Goal: Information Seeking & Learning: Learn about a topic

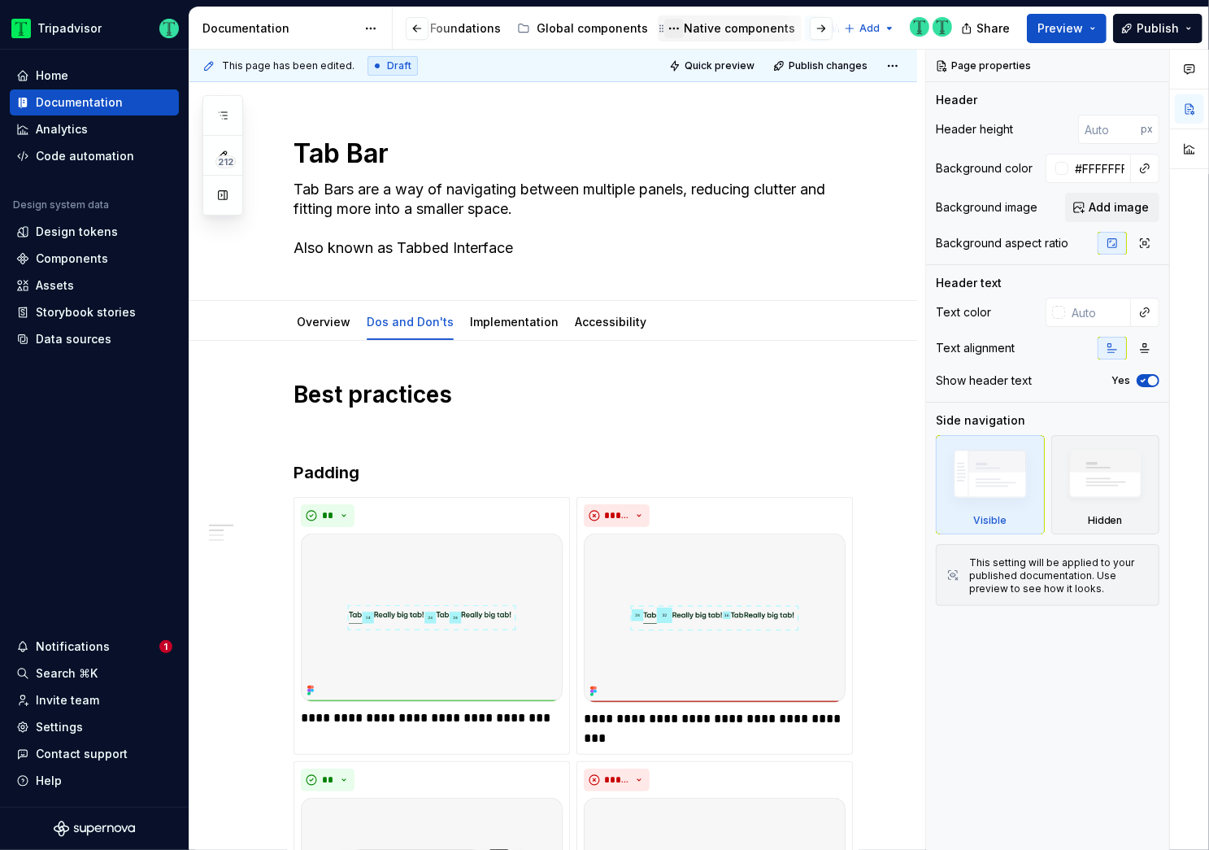
scroll to position [0, 448]
click at [660, 24] on div "Web components" at bounding box center [700, 28] width 99 height 16
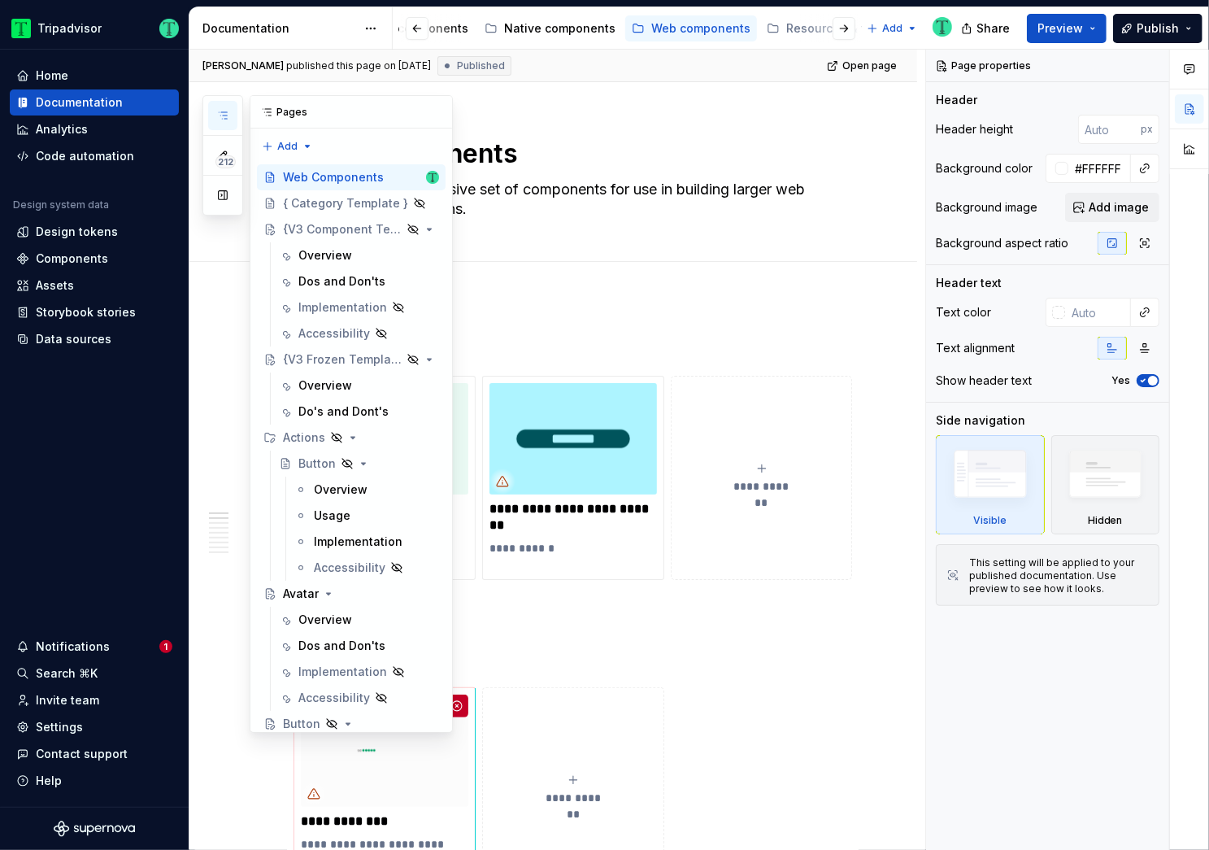
click at [223, 117] on icon "button" at bounding box center [222, 115] width 13 height 13
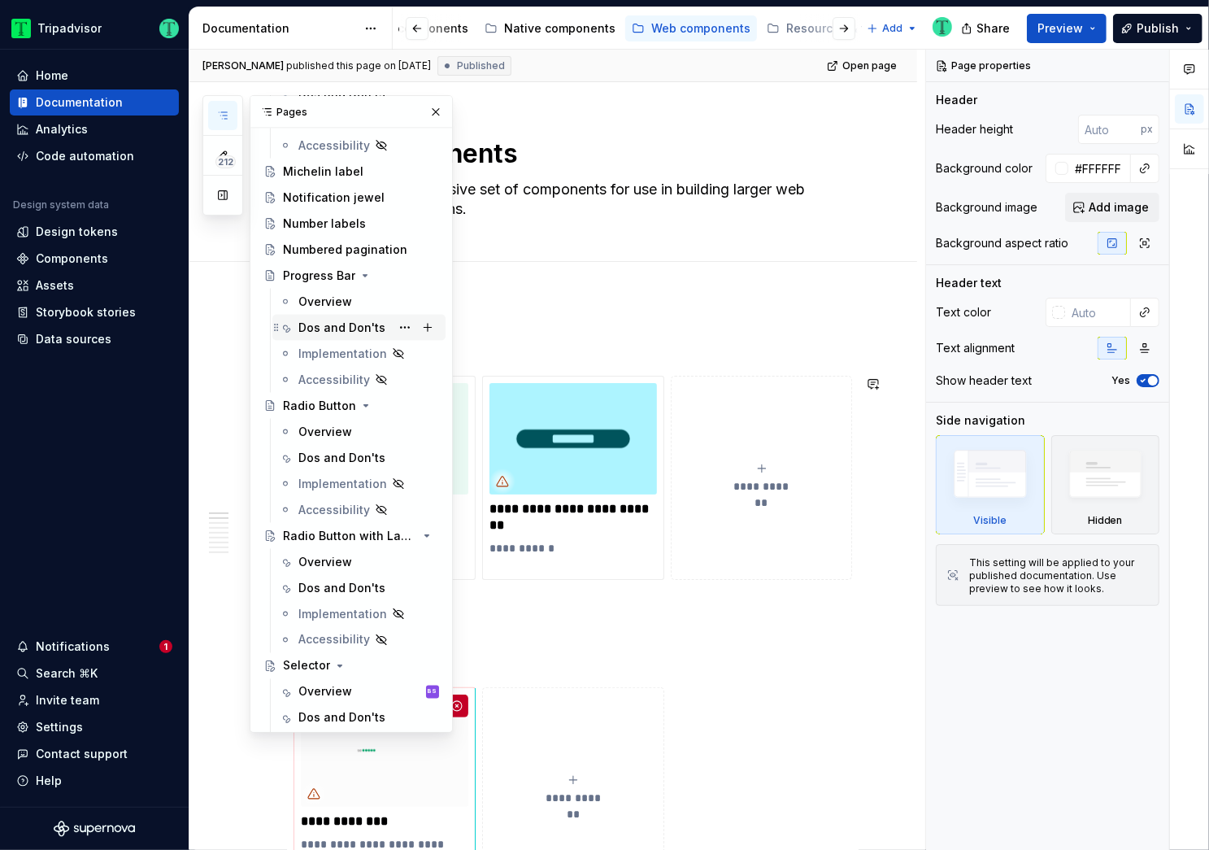
scroll to position [1670, 0]
click at [325, 329] on div "Dos and Don'ts" at bounding box center [342, 329] width 87 height 16
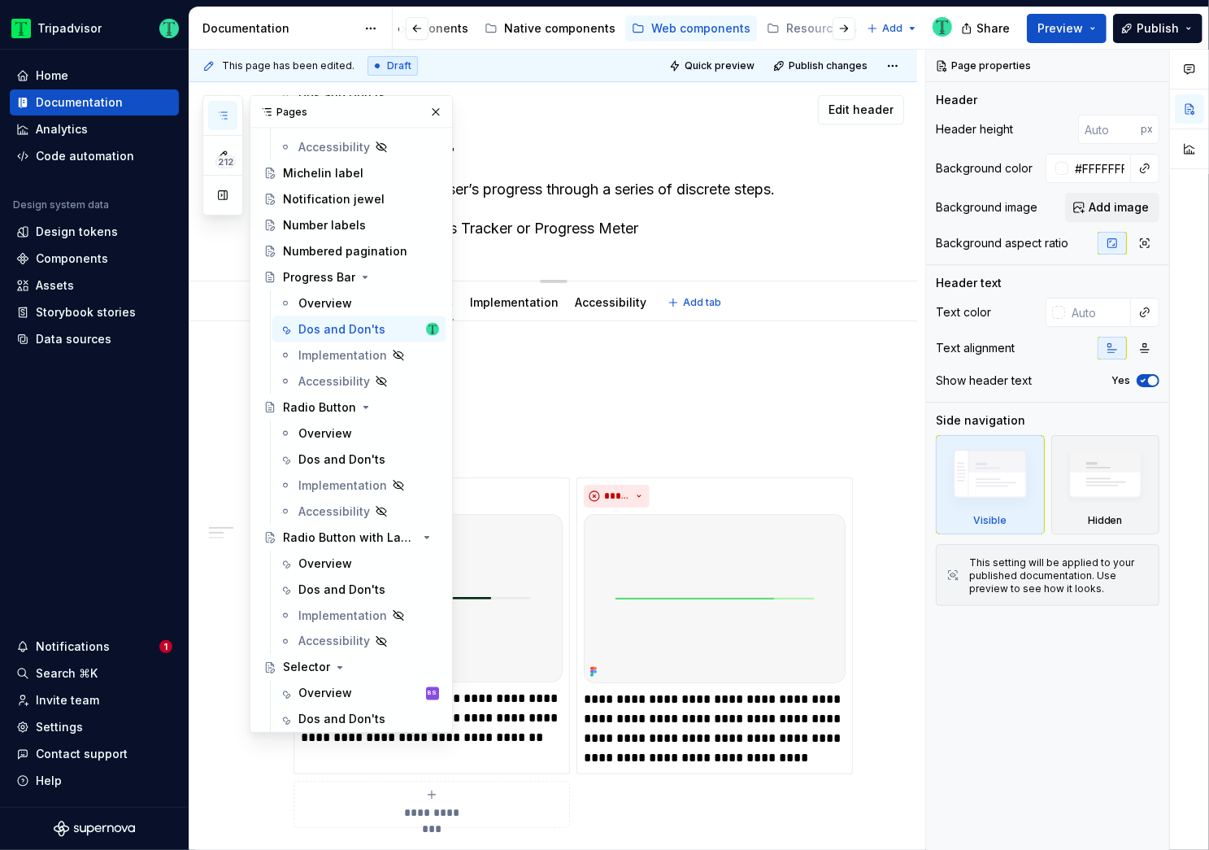
click at [576, 122] on div "Edit header" at bounding box center [547, 109] width 715 height 29
click at [425, 113] on button "button" at bounding box center [436, 112] width 23 height 23
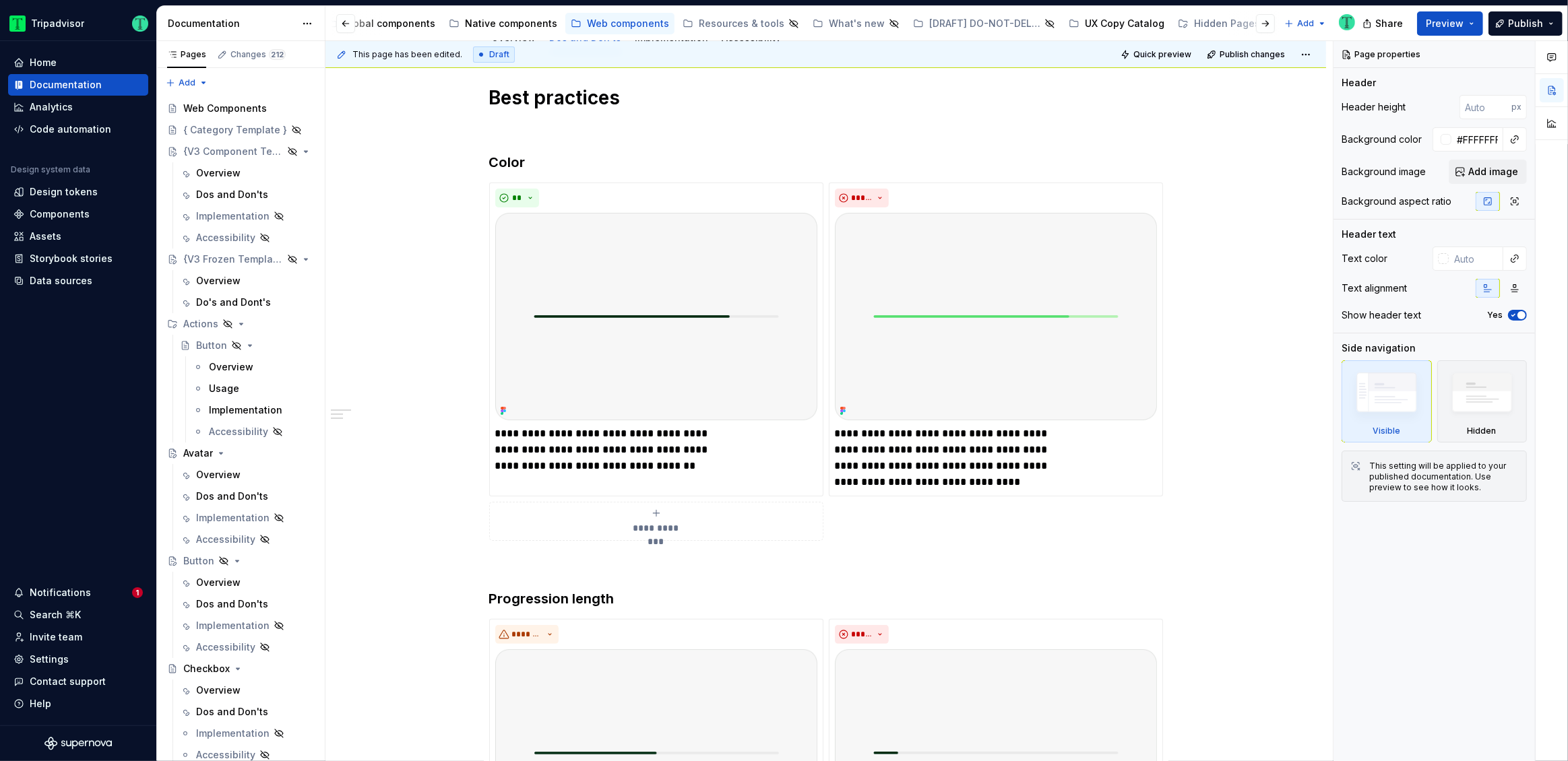
scroll to position [0, 290]
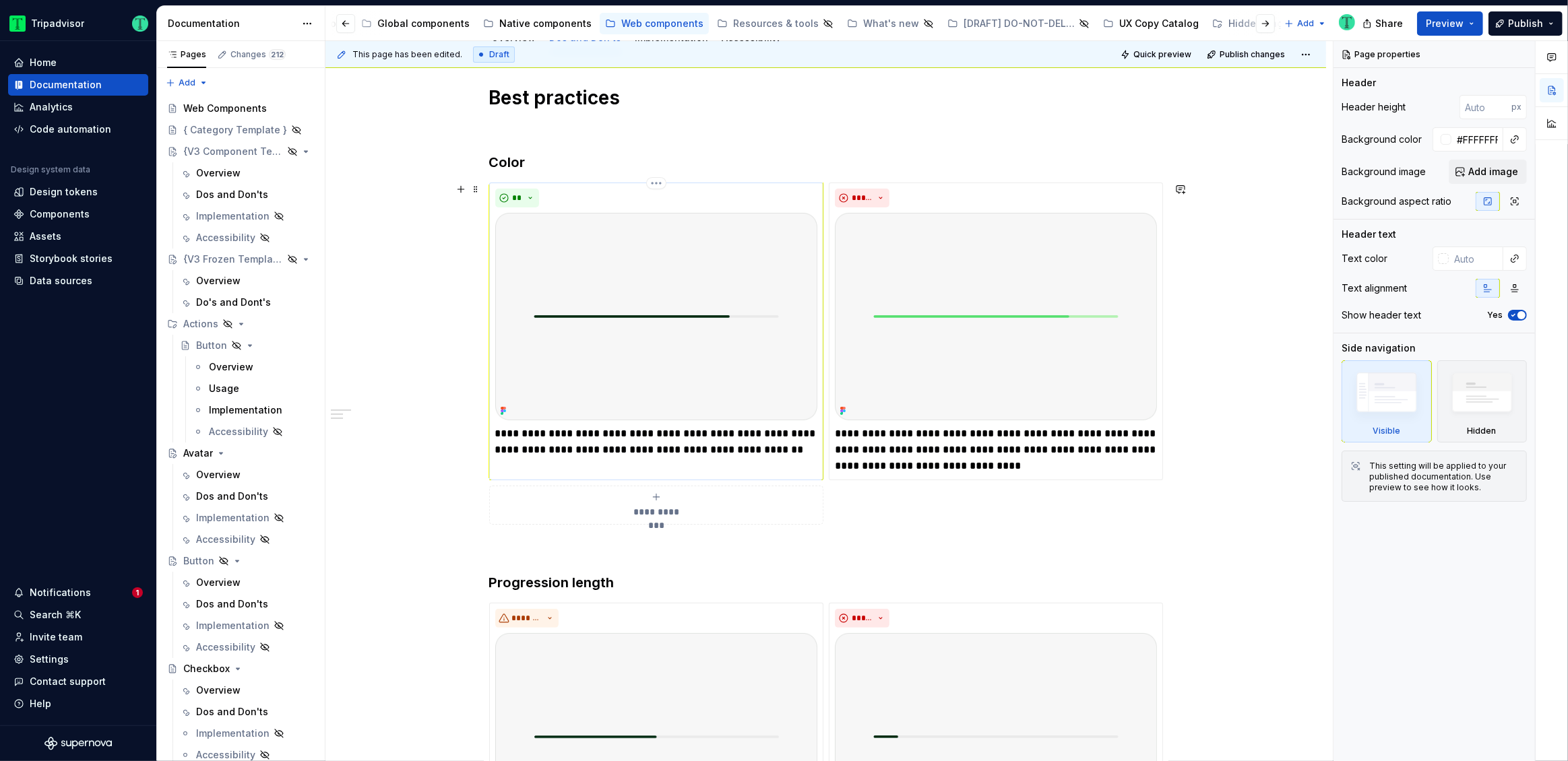
click at [754, 355] on img at bounding box center [656, 316] width 322 height 208
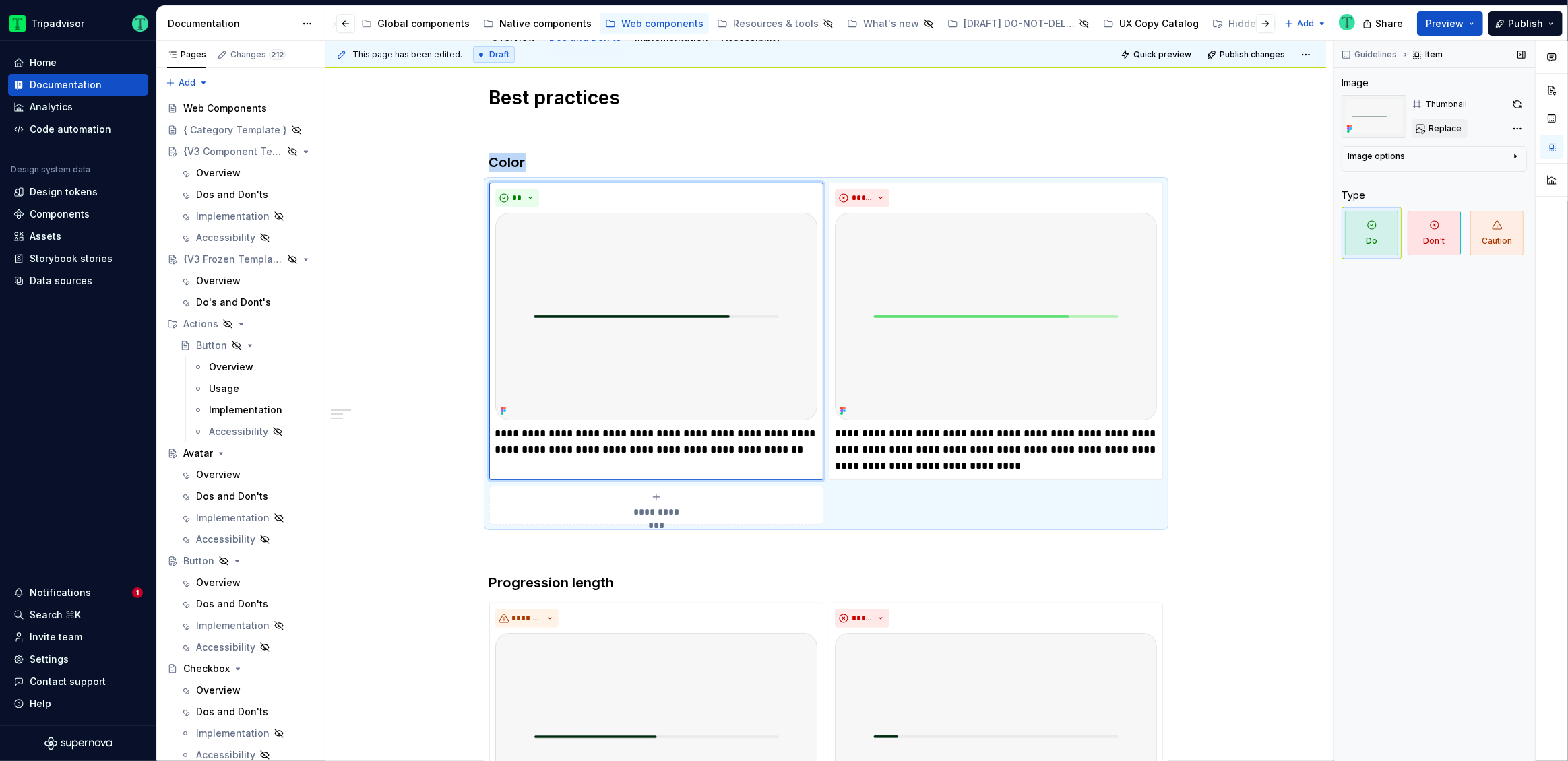
click at [1001, 130] on span "Replace" at bounding box center [1445, 128] width 33 height 11
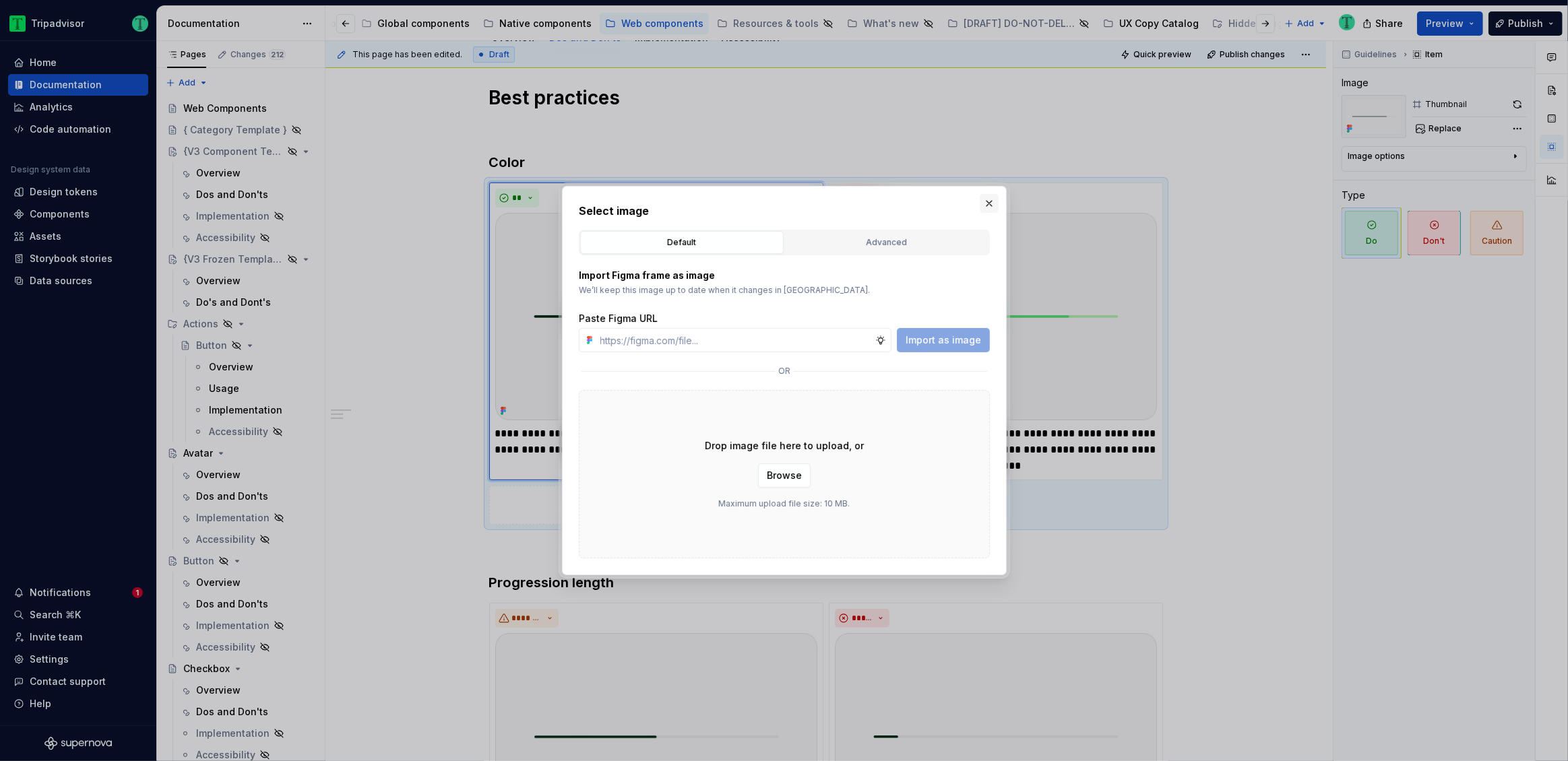
click at [991, 201] on button "button" at bounding box center [989, 203] width 19 height 19
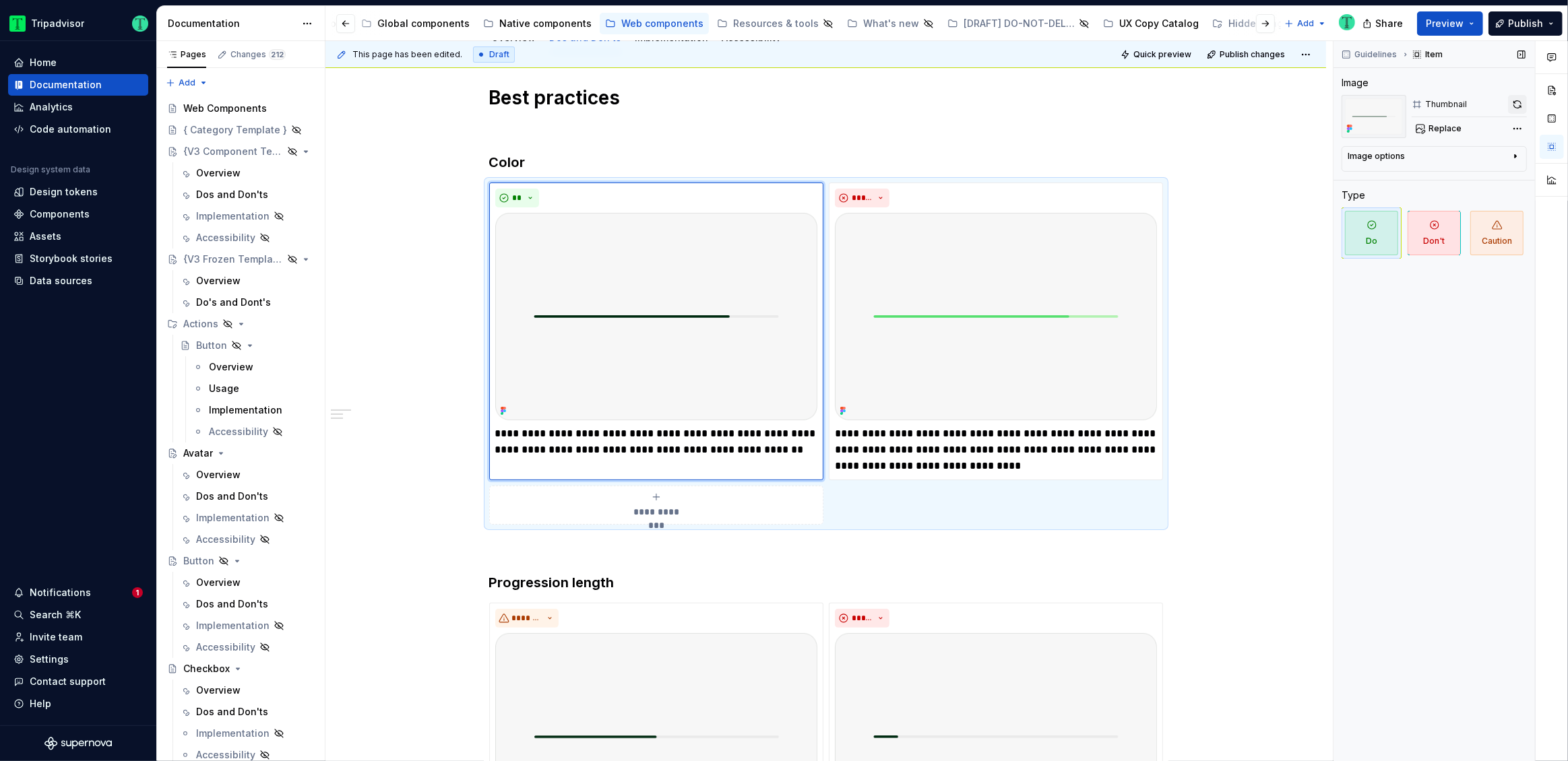
click at [1001, 107] on button "button" at bounding box center [1517, 104] width 19 height 19
click at [1001, 326] on img at bounding box center [996, 316] width 322 height 208
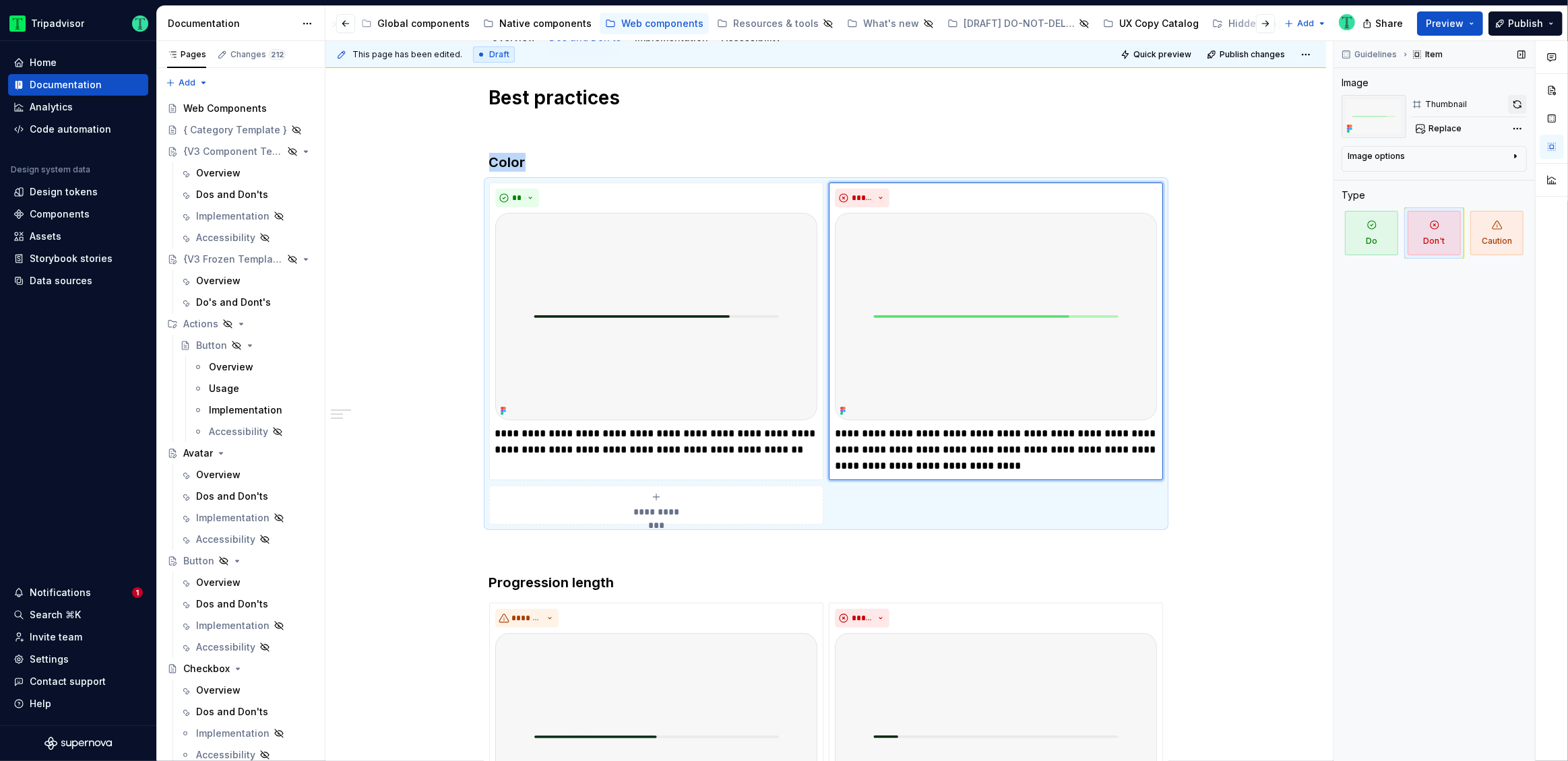
click at [1001, 101] on button "button" at bounding box center [1517, 104] width 19 height 19
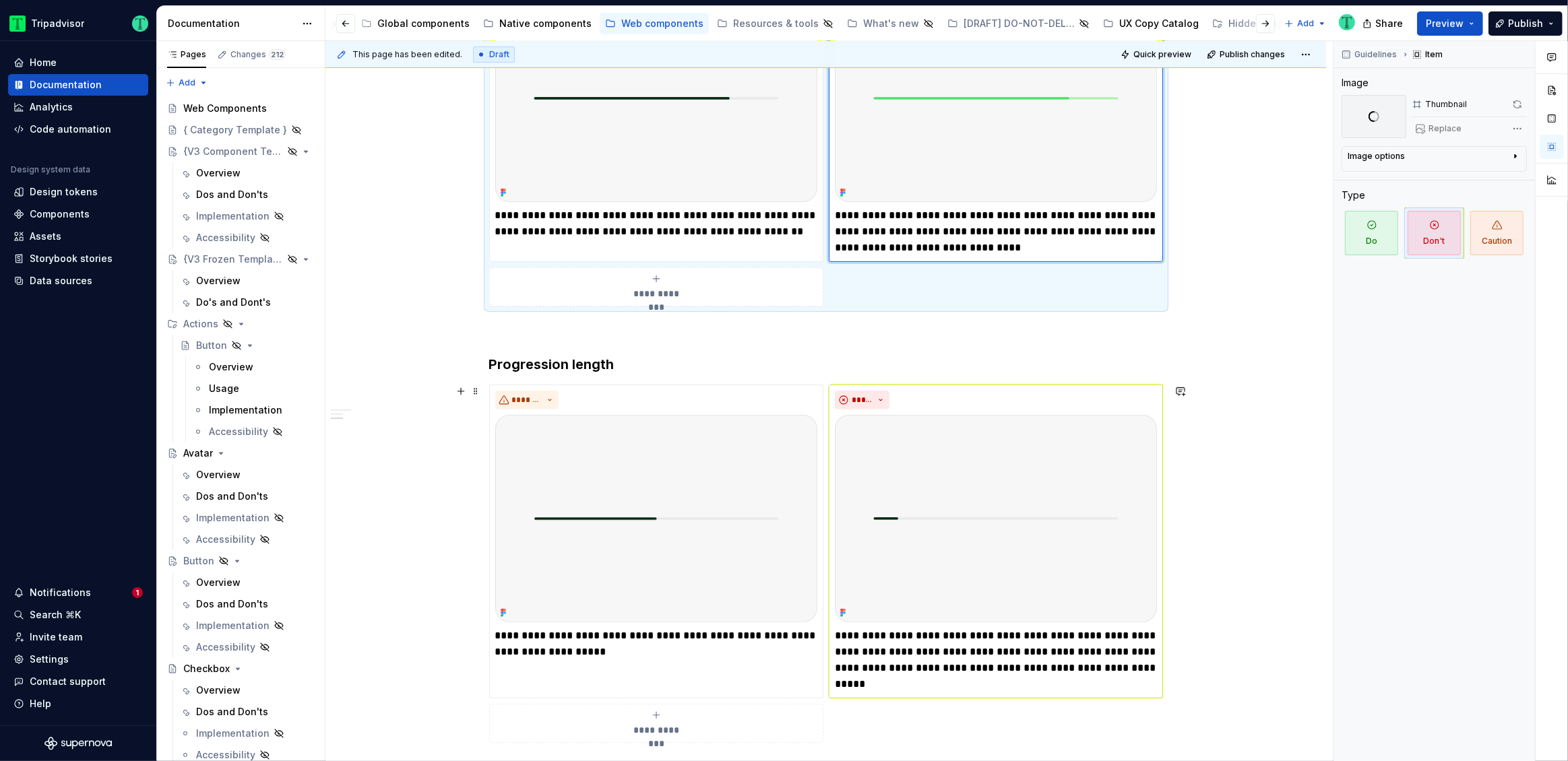
scroll to position [438, 0]
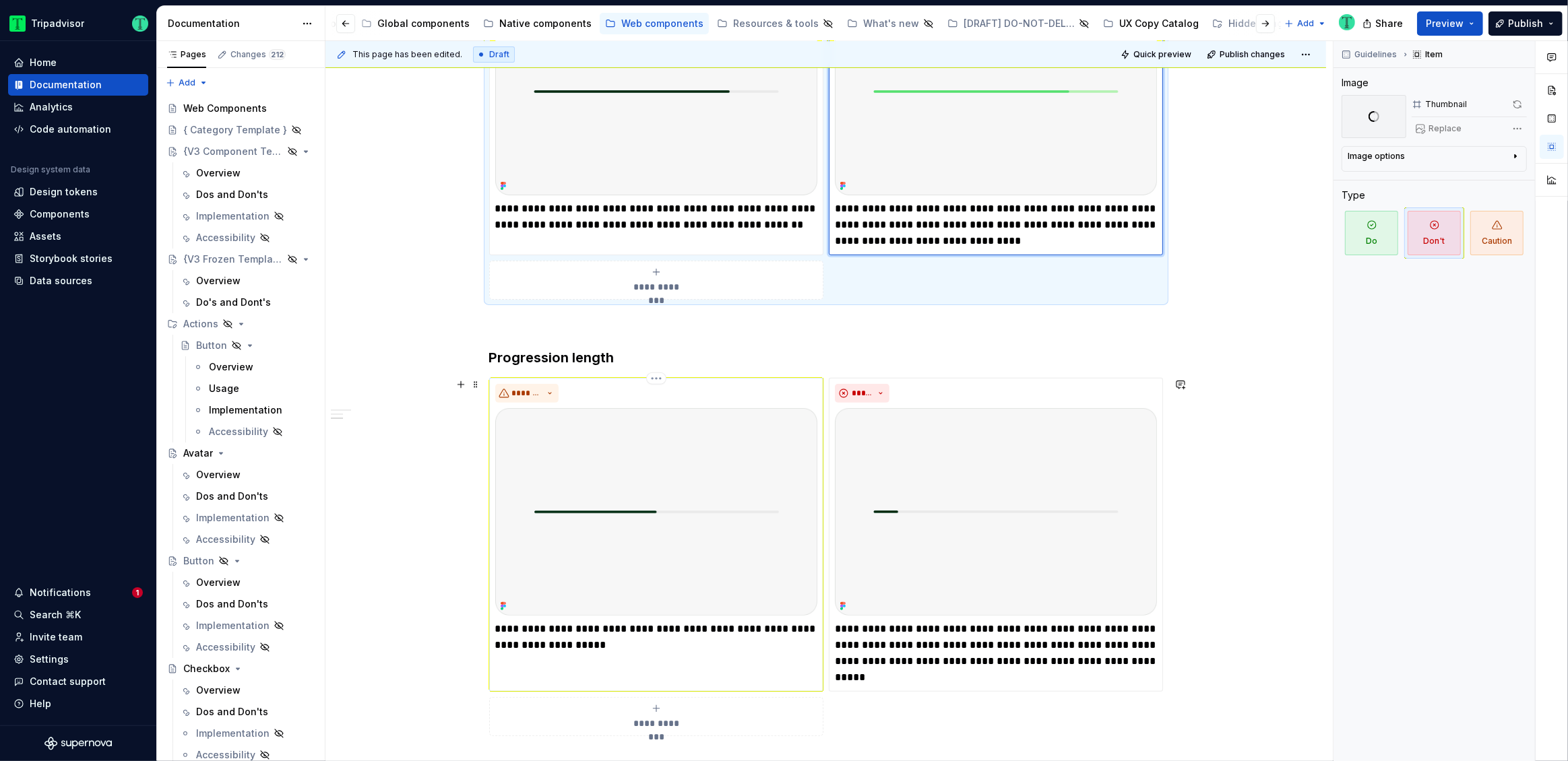
click at [818, 467] on div "**********" at bounding box center [655, 534] width 334 height 314
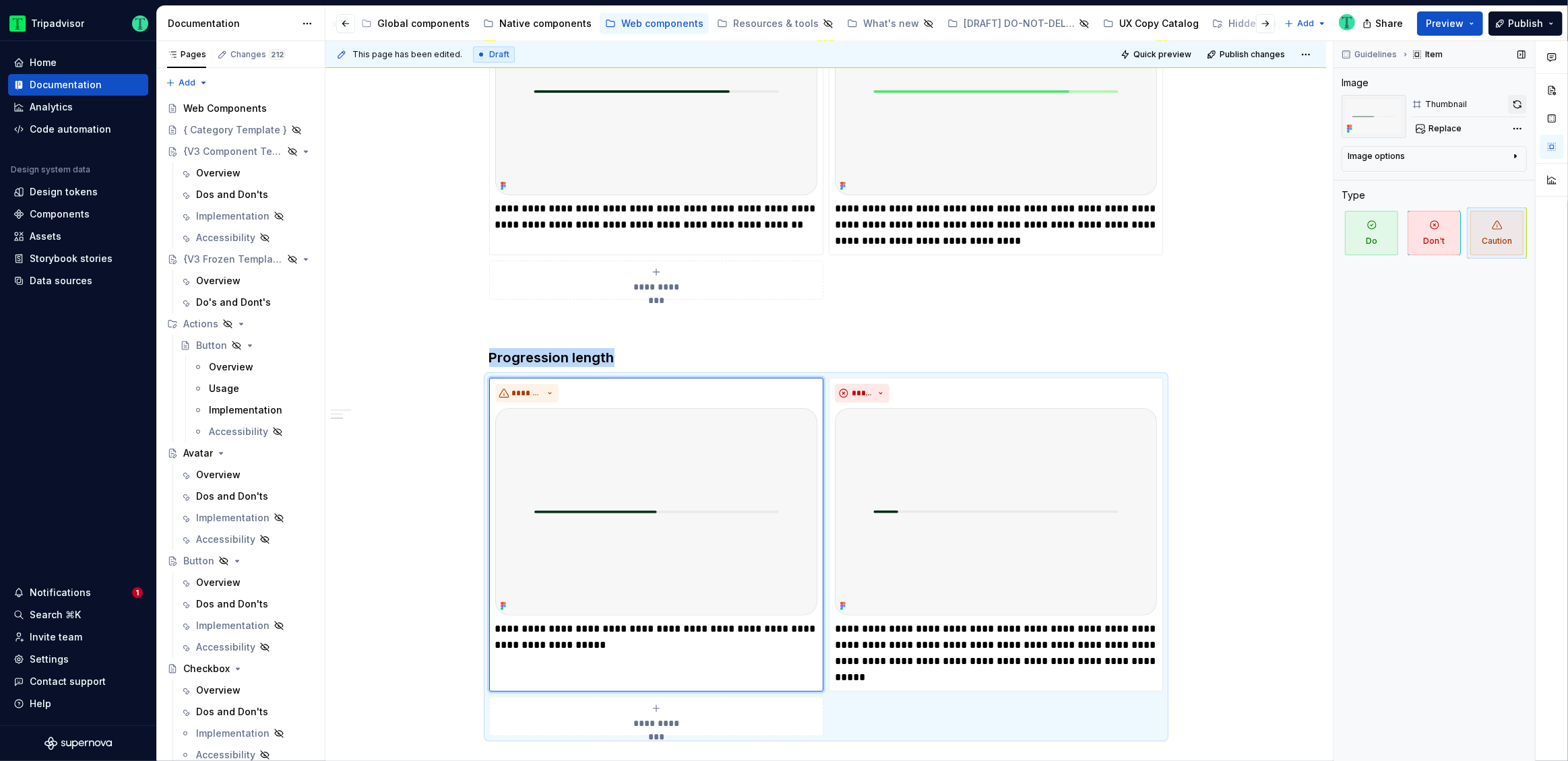
click at [1001, 105] on button "button" at bounding box center [1517, 104] width 19 height 19
click at [1001, 467] on img at bounding box center [996, 512] width 322 height 208
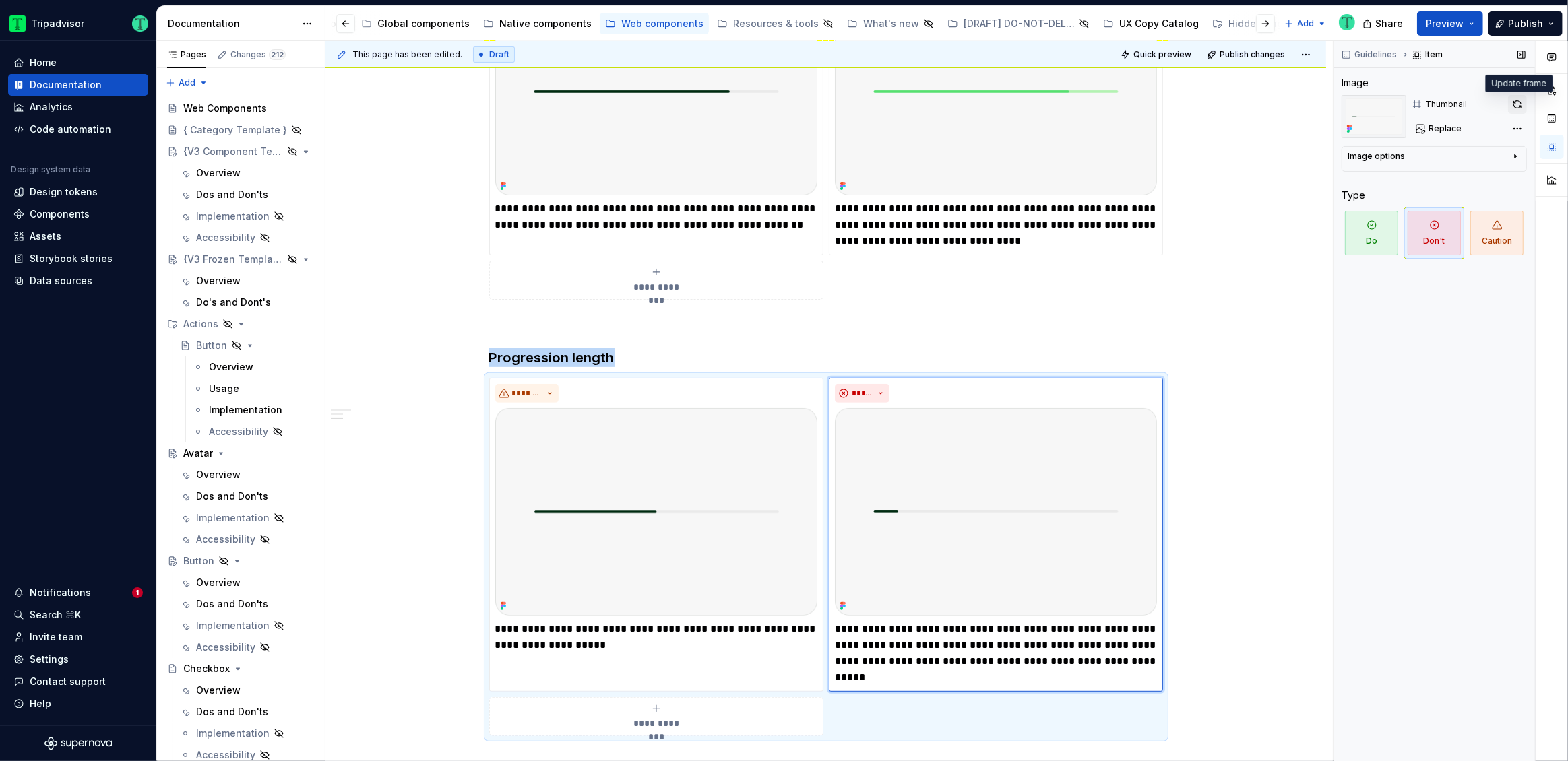
click at [1001, 99] on button "button" at bounding box center [1517, 104] width 19 height 19
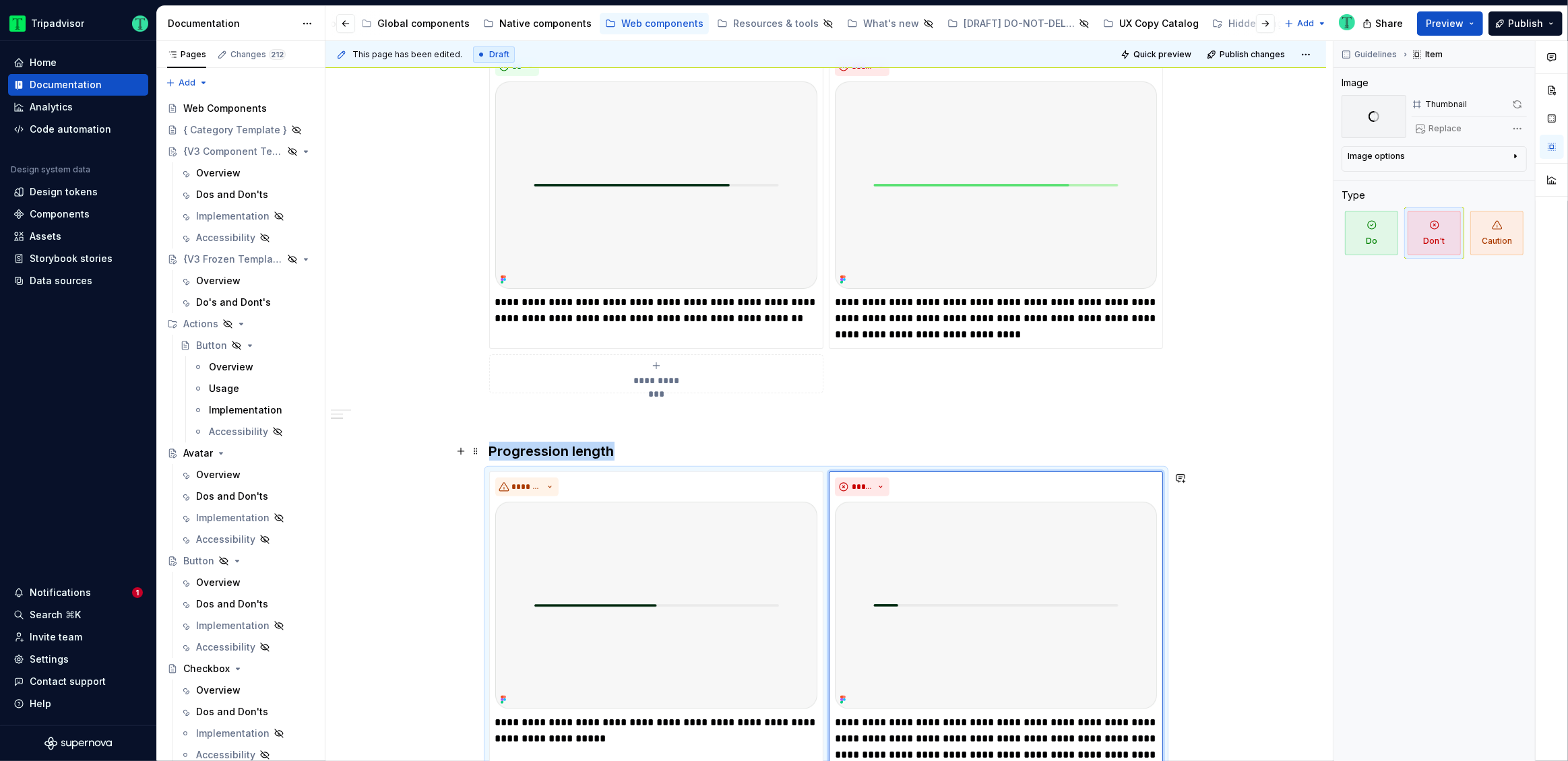
scroll to position [320, 0]
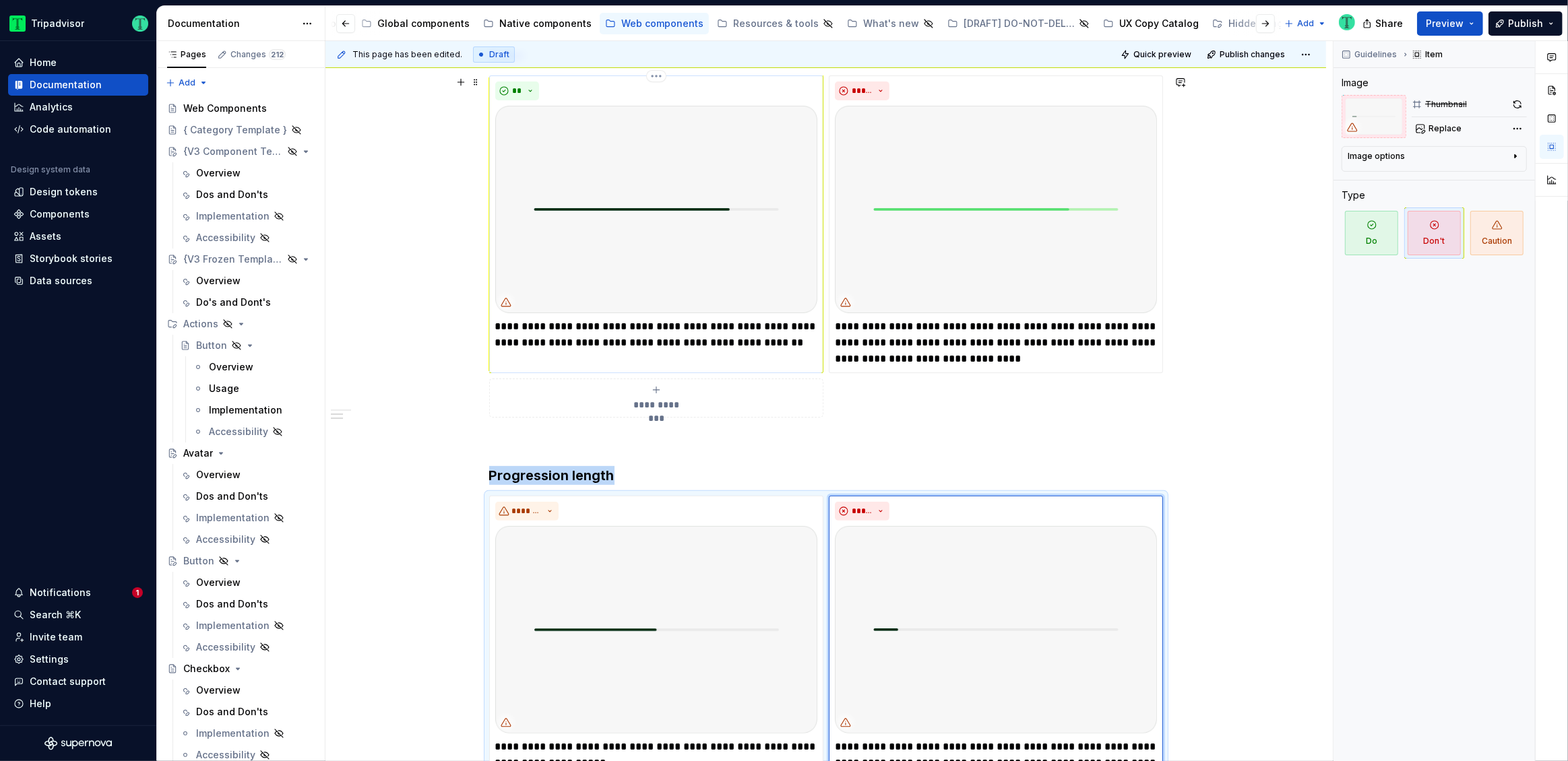
click at [706, 249] on img at bounding box center [656, 210] width 322 height 208
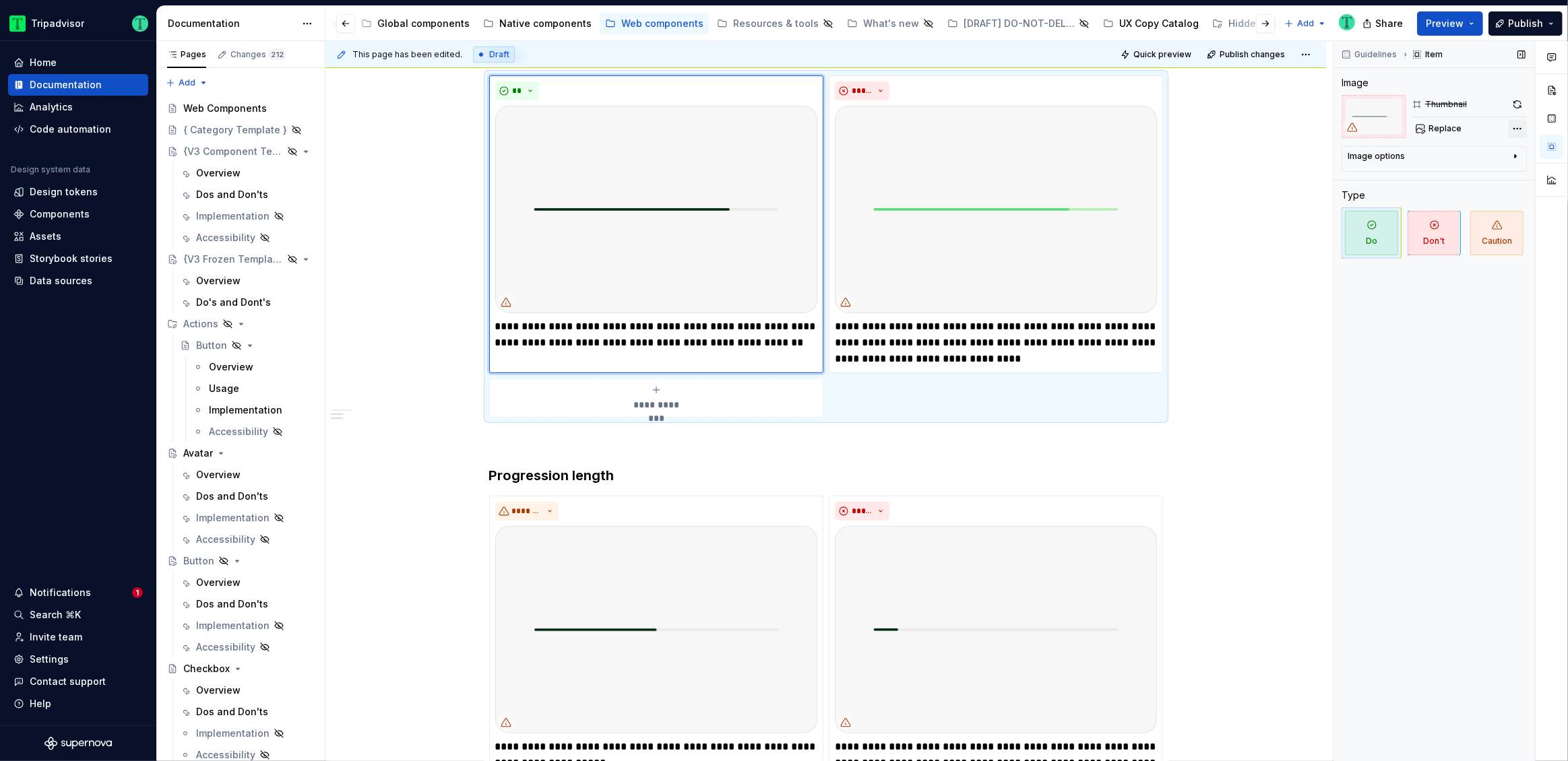
click at [1001, 128] on div "Comments Open comments No comments yet Select ‘Comment’ from the block context …" at bounding box center [1450, 402] width 234 height 720
click at [1001, 135] on div "Comments Open comments No comments yet Select ‘Comment’ from the block context …" at bounding box center [1450, 402] width 234 height 720
click at [1001, 123] on button "Replace" at bounding box center [1440, 128] width 56 height 19
type textarea "*"
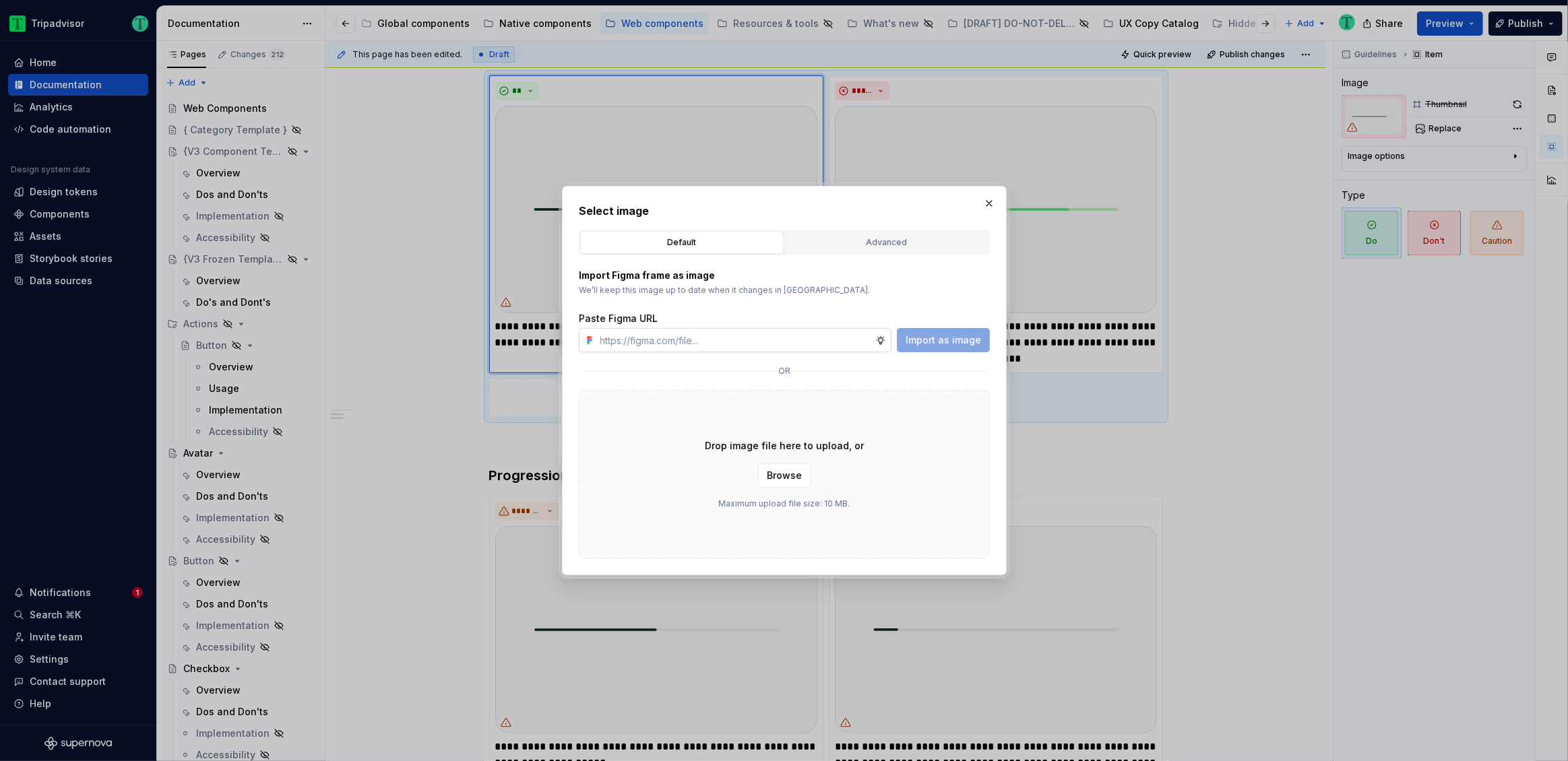
click at [688, 330] on input "text" at bounding box center [735, 340] width 280 height 24
type input "https://www.figma.com/design/Rk3eGC5124Z7punn8EFUkb/Atlas-Web-Documentation?nod…"
click at [924, 325] on div "Paste Figma URL https://www.figma.com/design/Rk3eGC5124Z7punn8EFUkb/Atlas-Web-D…" at bounding box center [784, 332] width 411 height 41
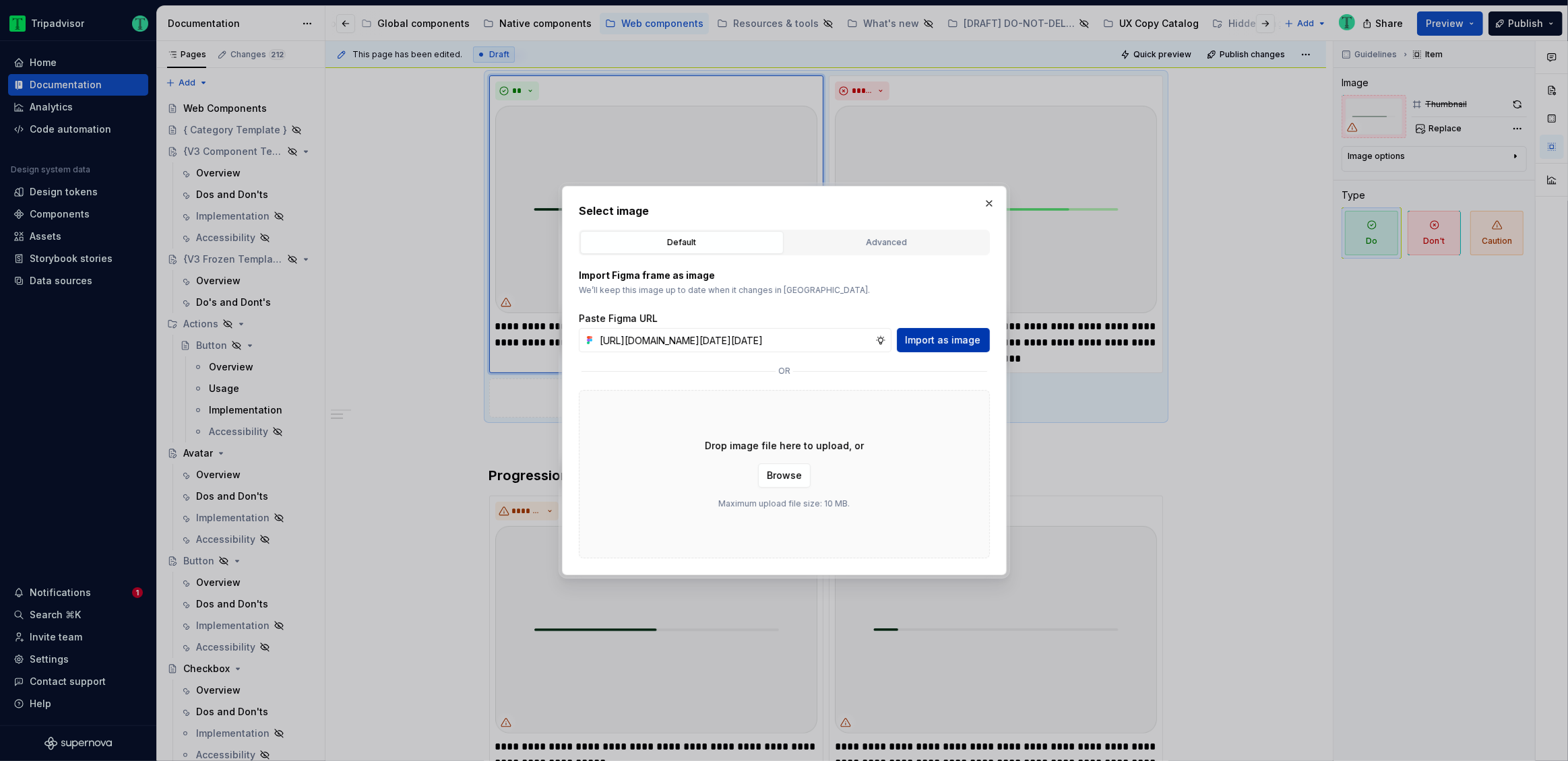
click at [931, 344] on span "Import as image" at bounding box center [943, 340] width 75 height 13
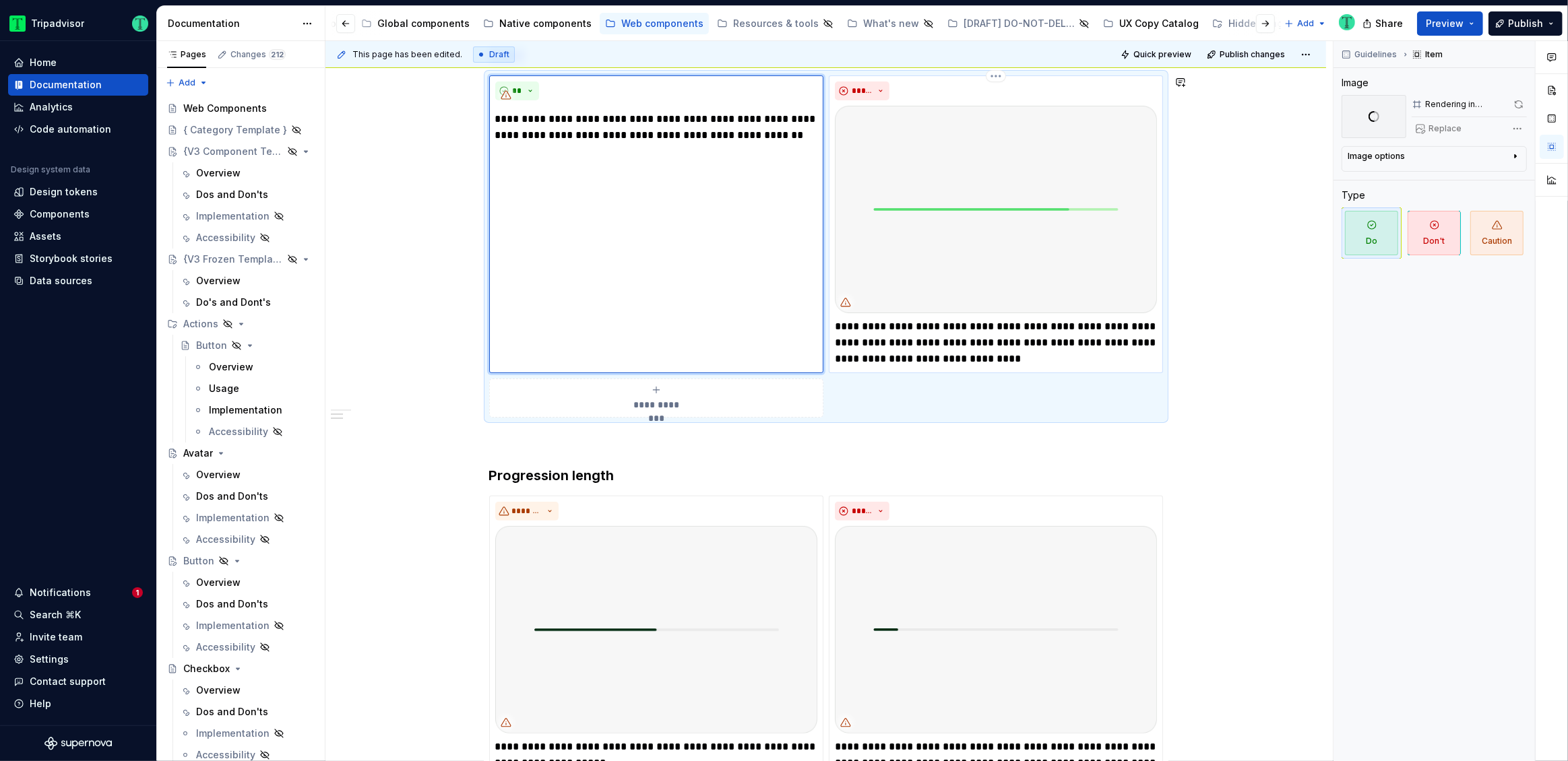
click at [963, 262] on img at bounding box center [996, 210] width 322 height 208
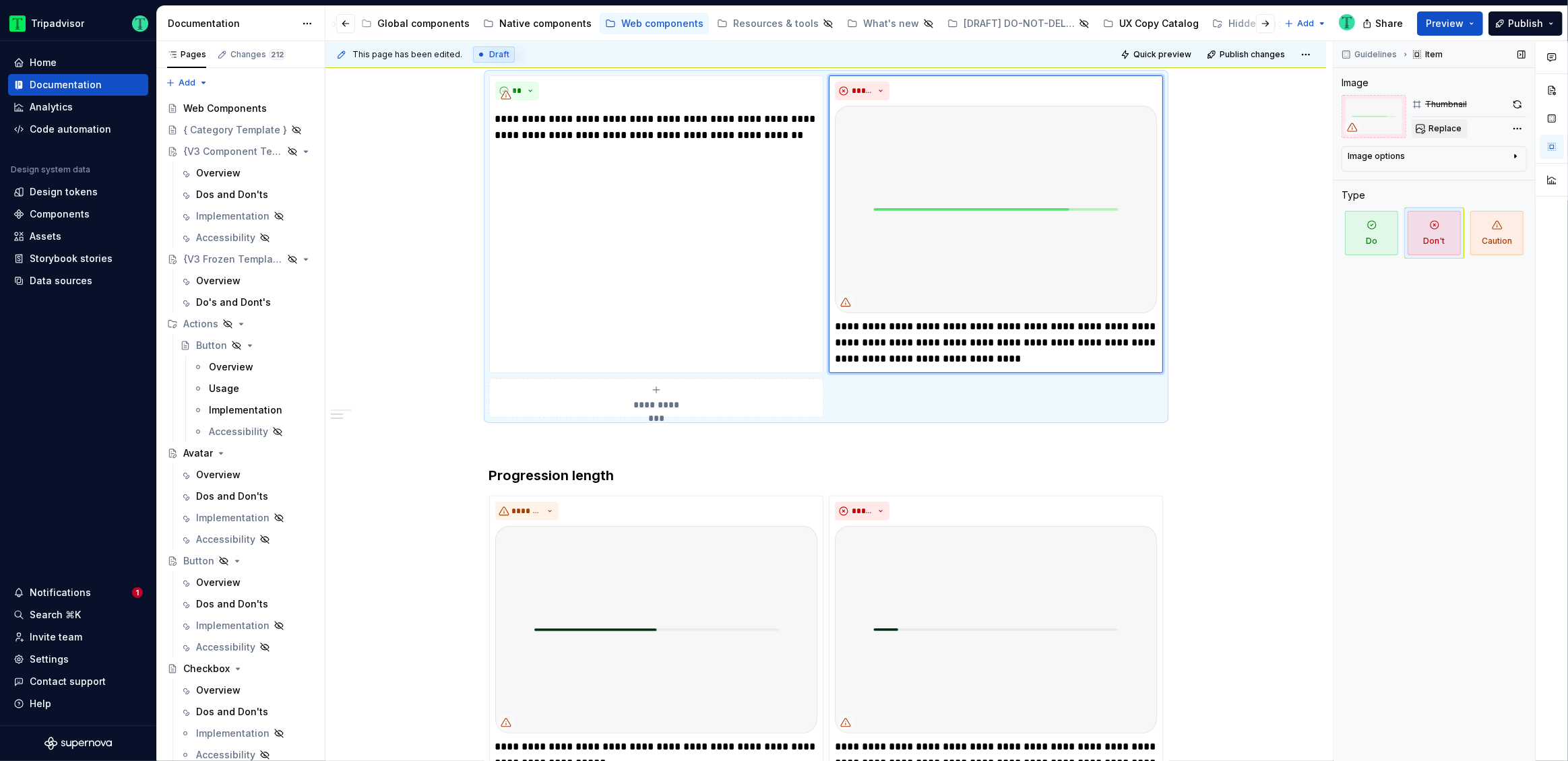
click at [1001, 124] on span "Replace" at bounding box center [1445, 128] width 33 height 11
type textarea "*"
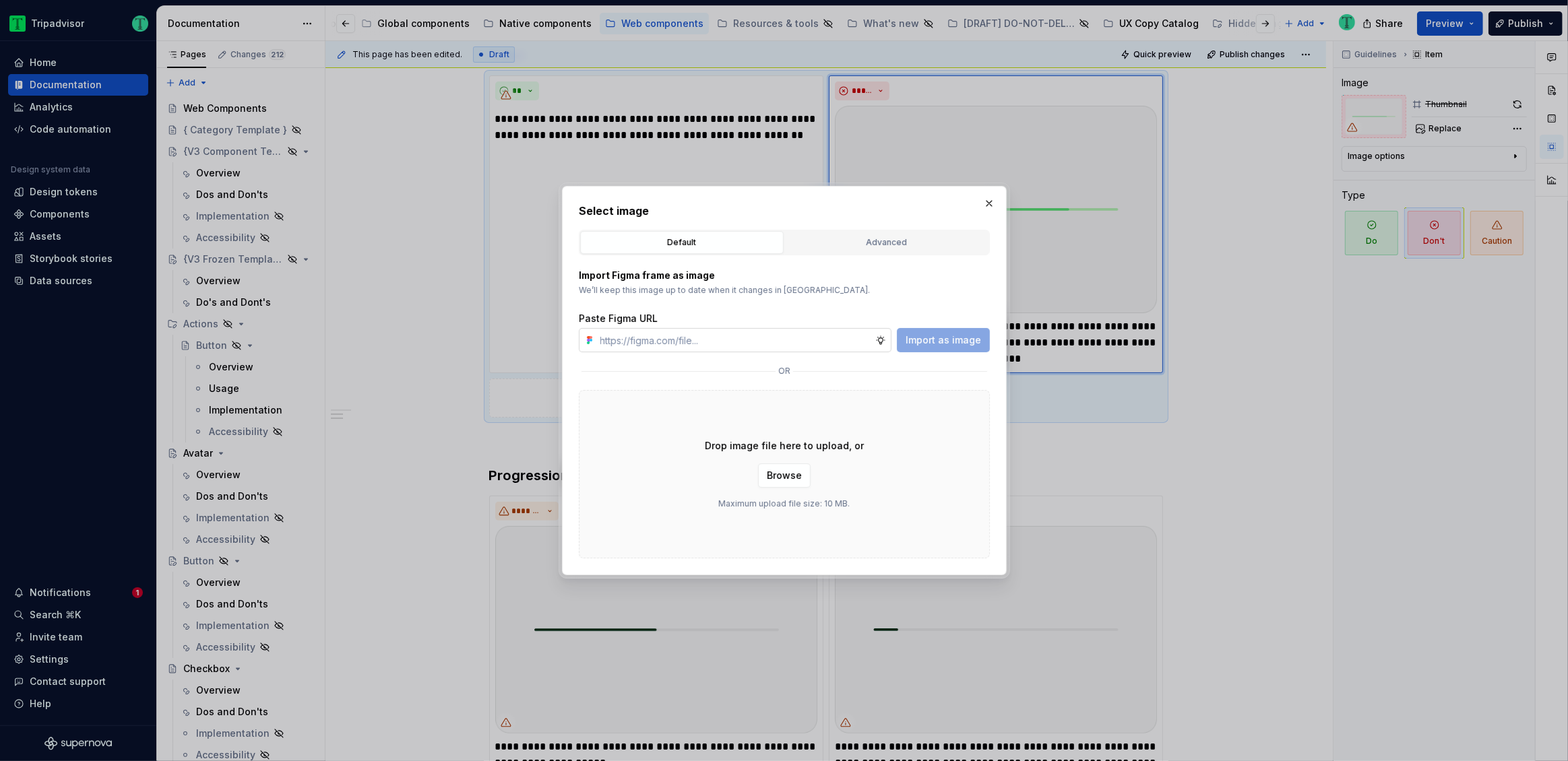
click at [778, 350] on input "text" at bounding box center [735, 340] width 280 height 24
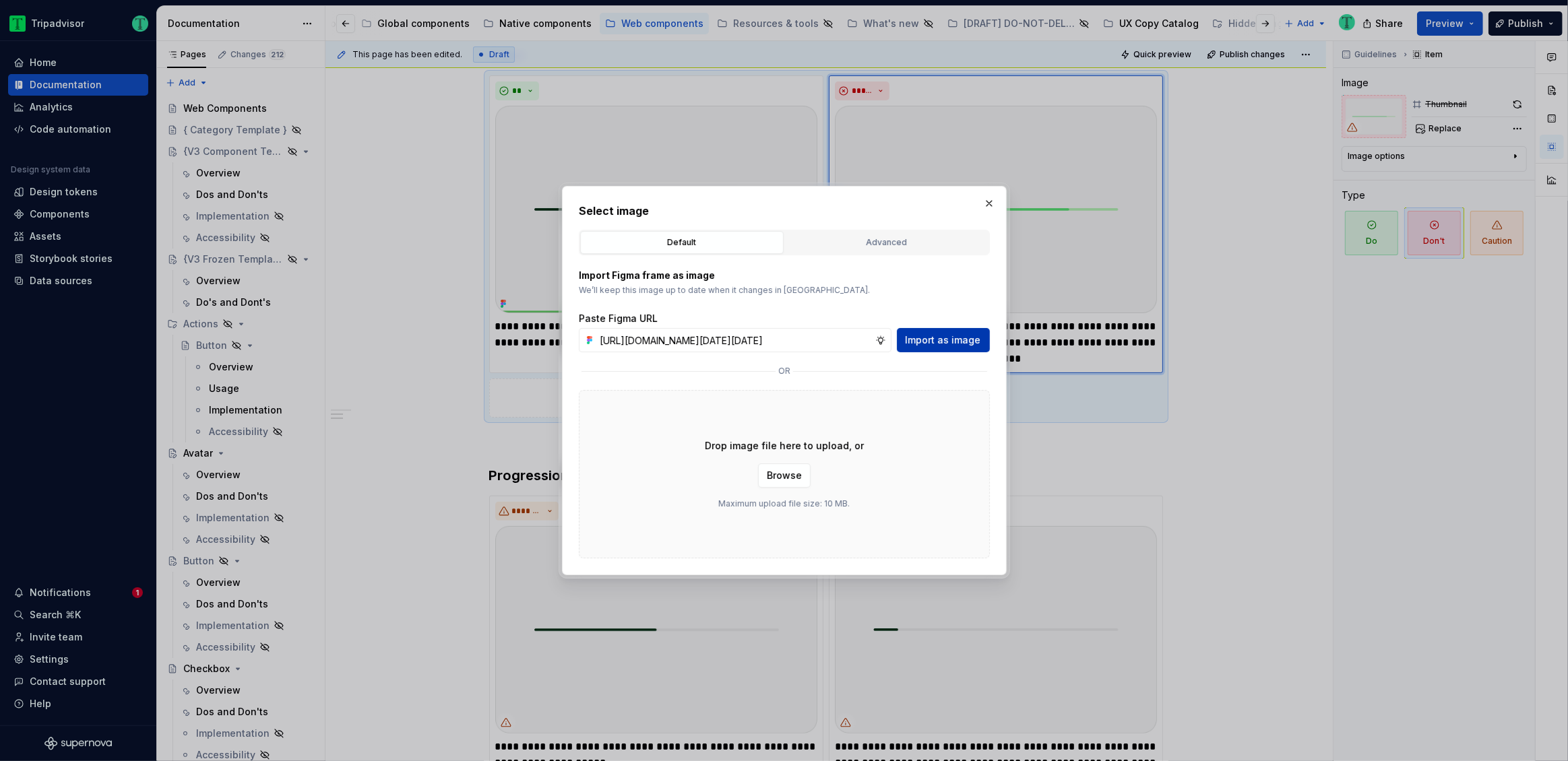
type input "https://www.figma.com/design/Rk3eGC5124Z7punn8EFUkb/Atlas-Web-Documentation?nod…"
click at [934, 331] on button "Import as image" at bounding box center [943, 340] width 93 height 24
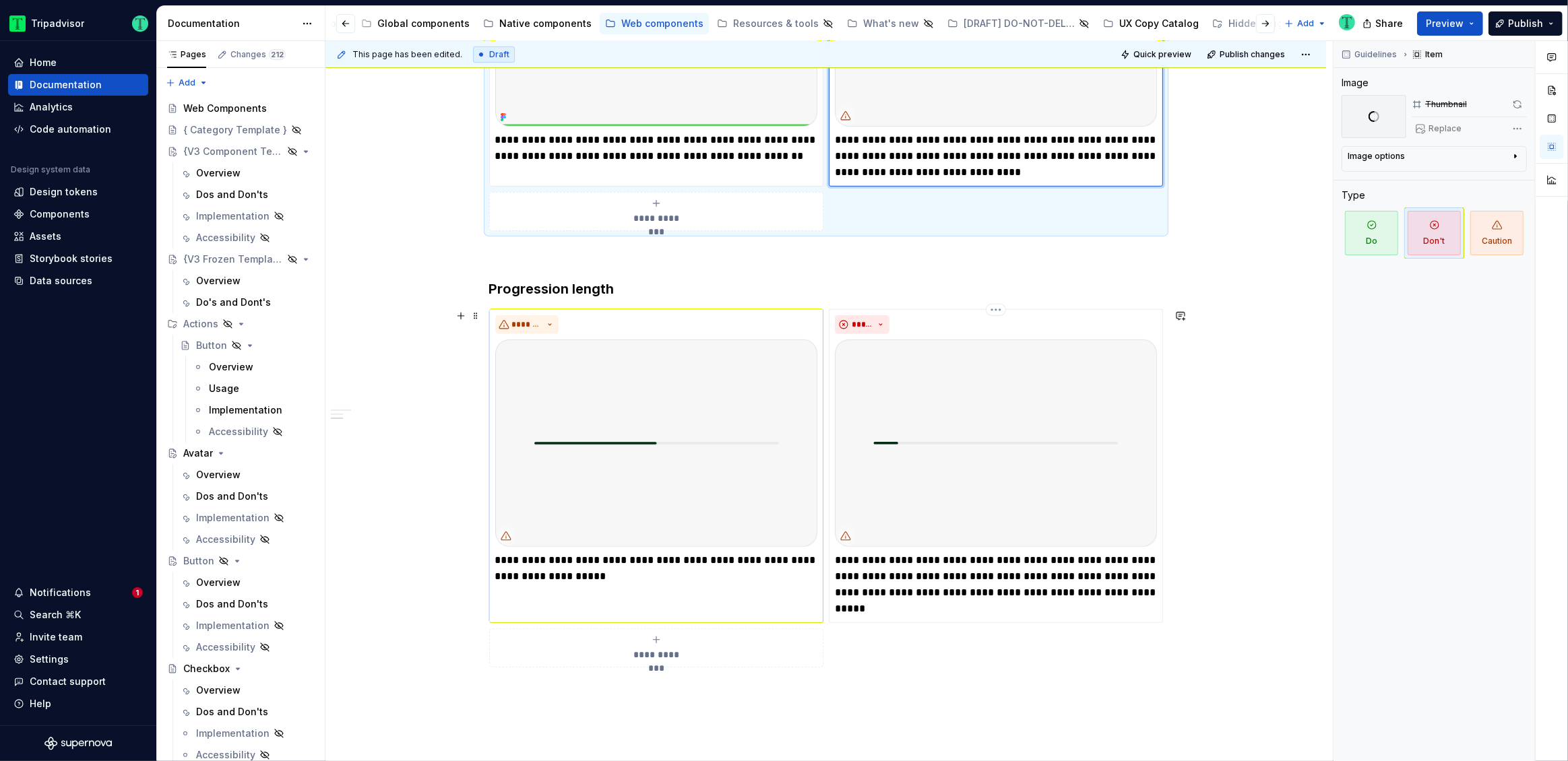
scroll to position [515, 0]
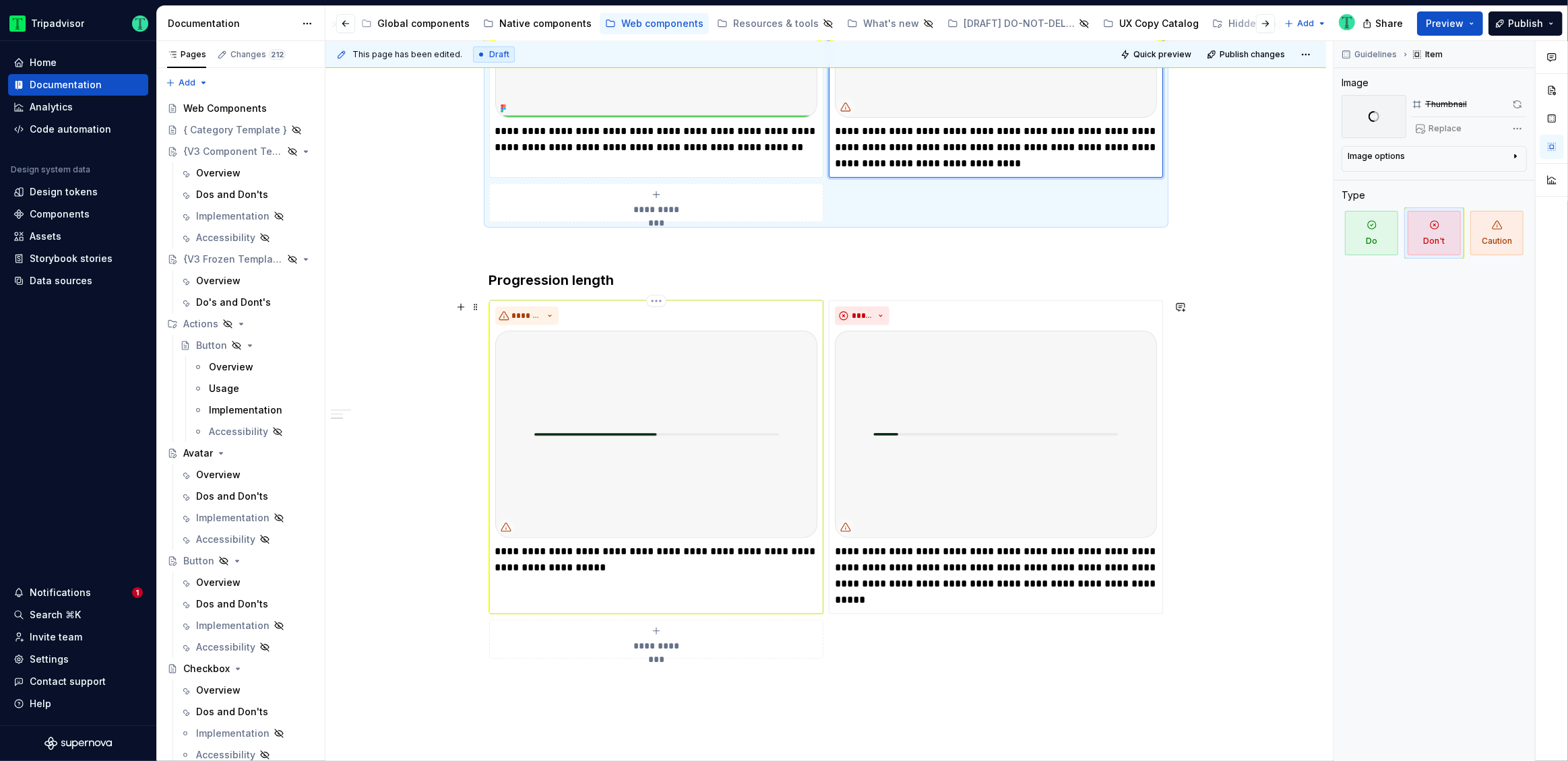
click at [734, 417] on img at bounding box center [656, 434] width 322 height 208
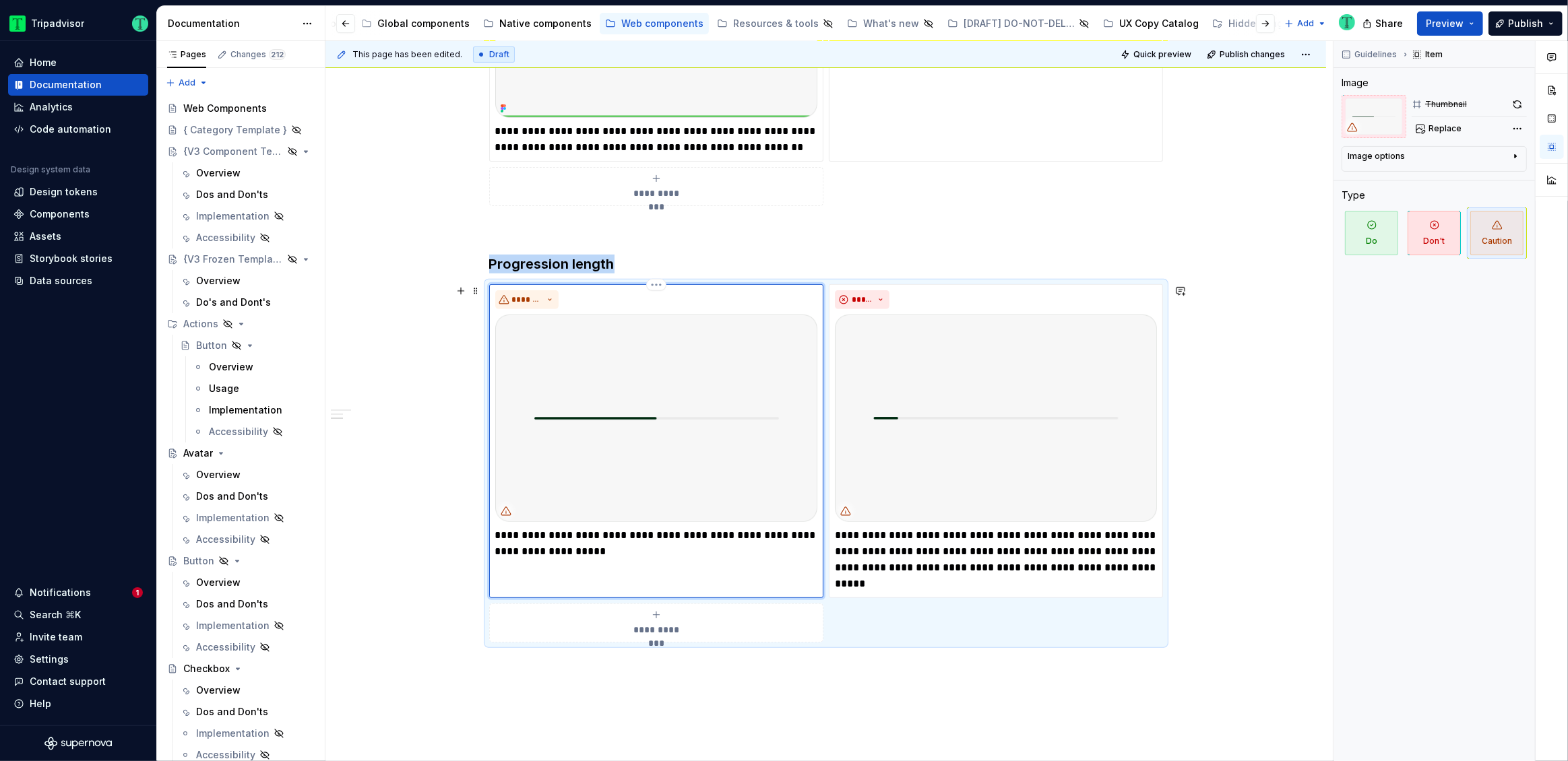
click at [659, 301] on div "*******" at bounding box center [656, 300] width 322 height 19
click at [655, 287] on html "Tripadvisor Home Documentation Analytics Code automation Design system data Des…" at bounding box center [784, 380] width 1568 height 761
click at [1001, 126] on div "Comments Open comments No comments yet Select ‘Comment’ from the block context …" at bounding box center [1450, 402] width 234 height 720
click at [1001, 128] on span "Replace" at bounding box center [1445, 128] width 33 height 11
type textarea "*"
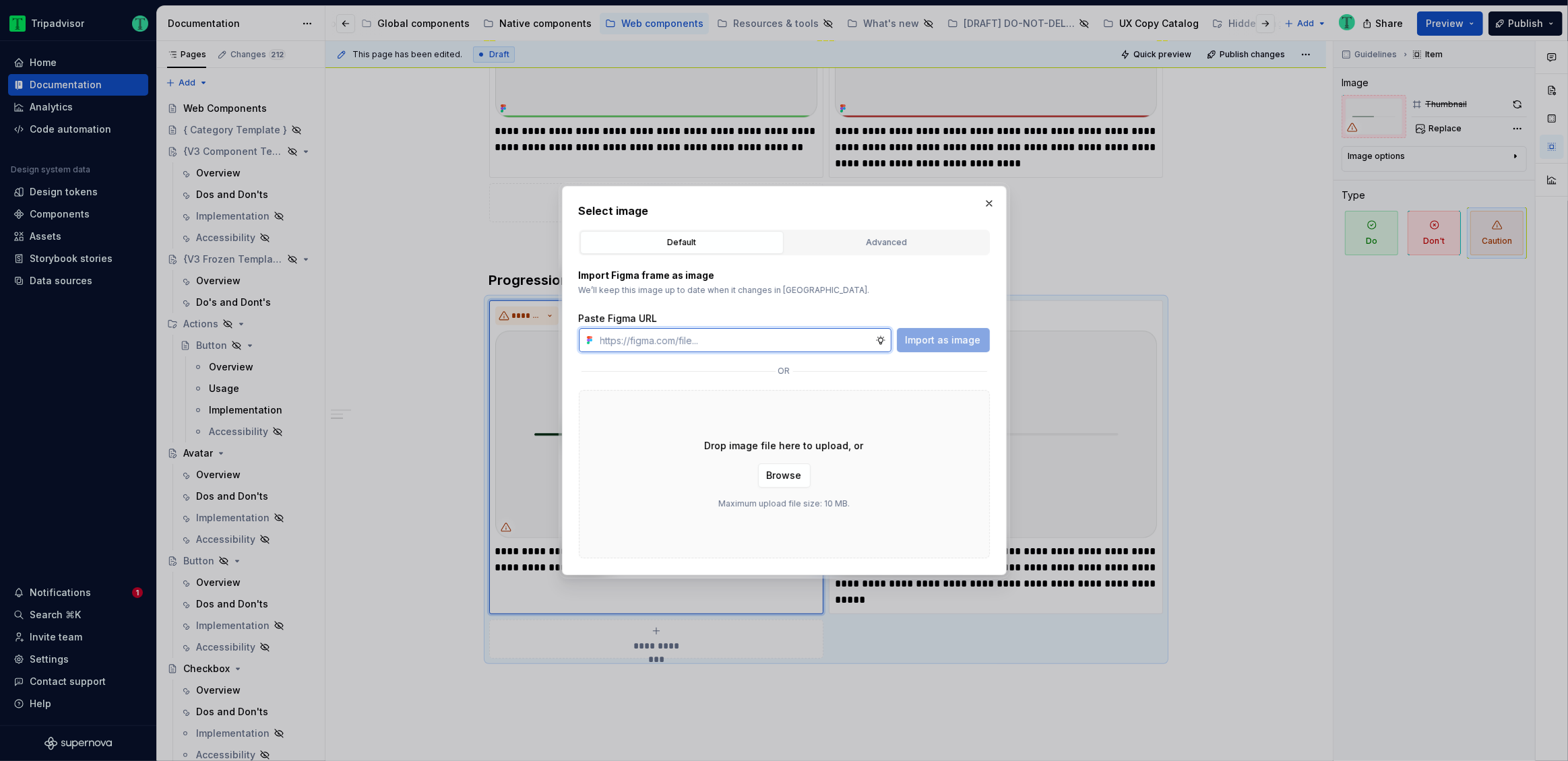
paste input "https://www.figma.com/design/Rk3eGC5124Z7punn8EFUkb/Atlas-Web-Documentation?nod…"
type input "https://www.figma.com/design/Rk3eGC5124Z7punn8EFUkb/Atlas-Web-Documentation?nod…"
click at [915, 342] on span "Import as image" at bounding box center [943, 340] width 75 height 13
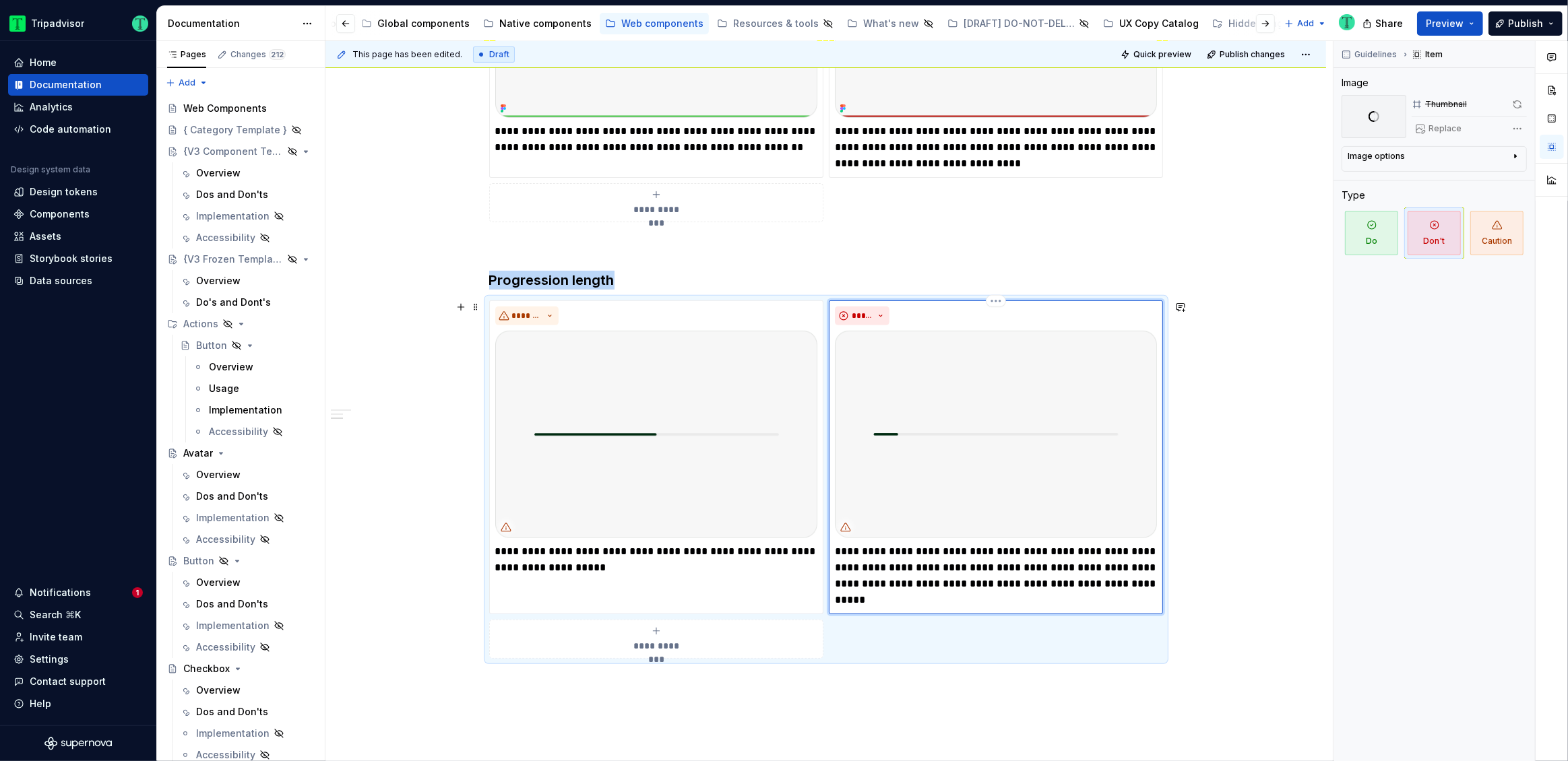
click at [991, 455] on img at bounding box center [996, 434] width 322 height 208
click at [1001, 157] on div "Image options" at bounding box center [1429, 159] width 162 height 17
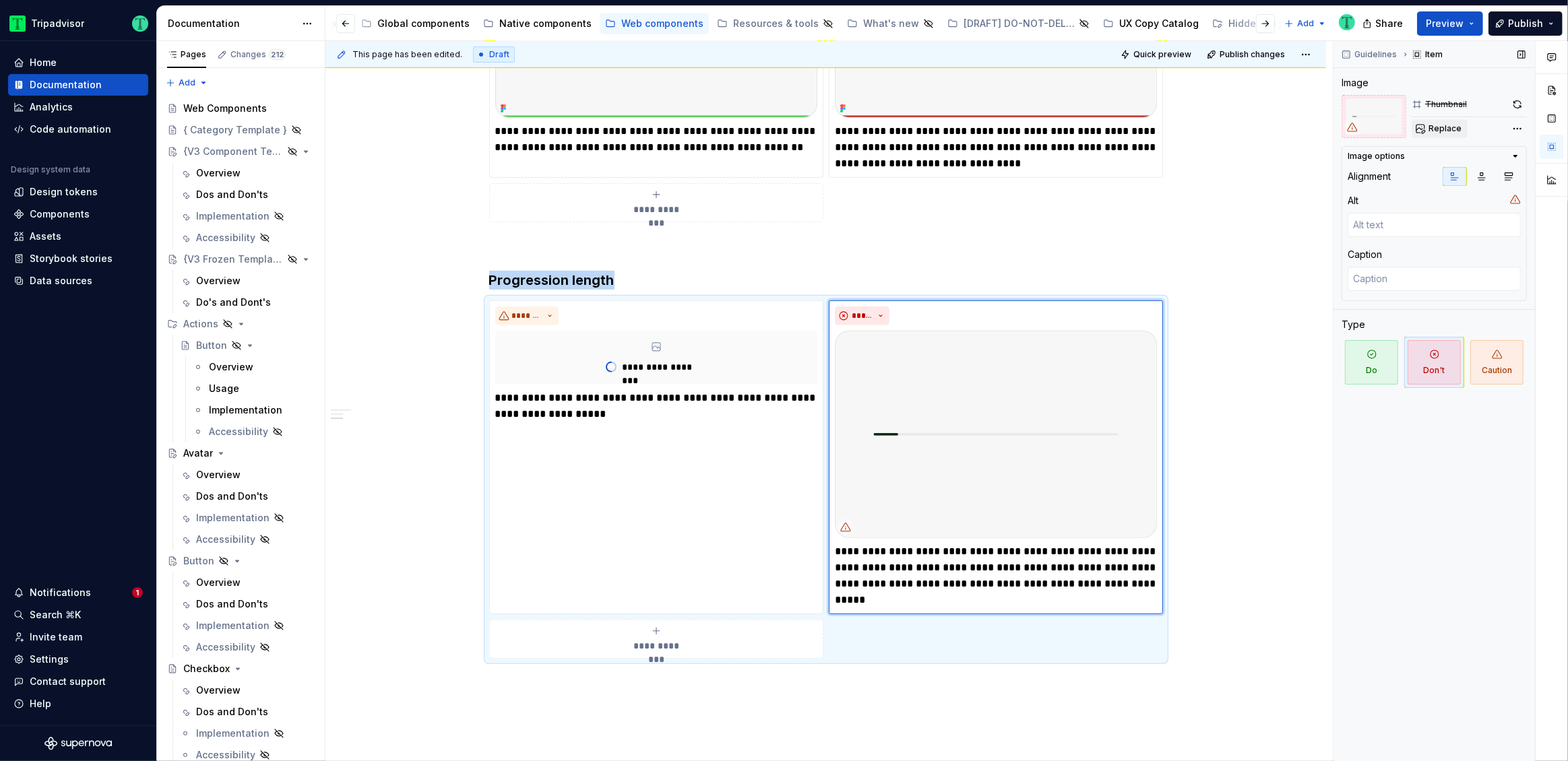
click at [1001, 128] on span "Replace" at bounding box center [1445, 128] width 33 height 11
type textarea "*"
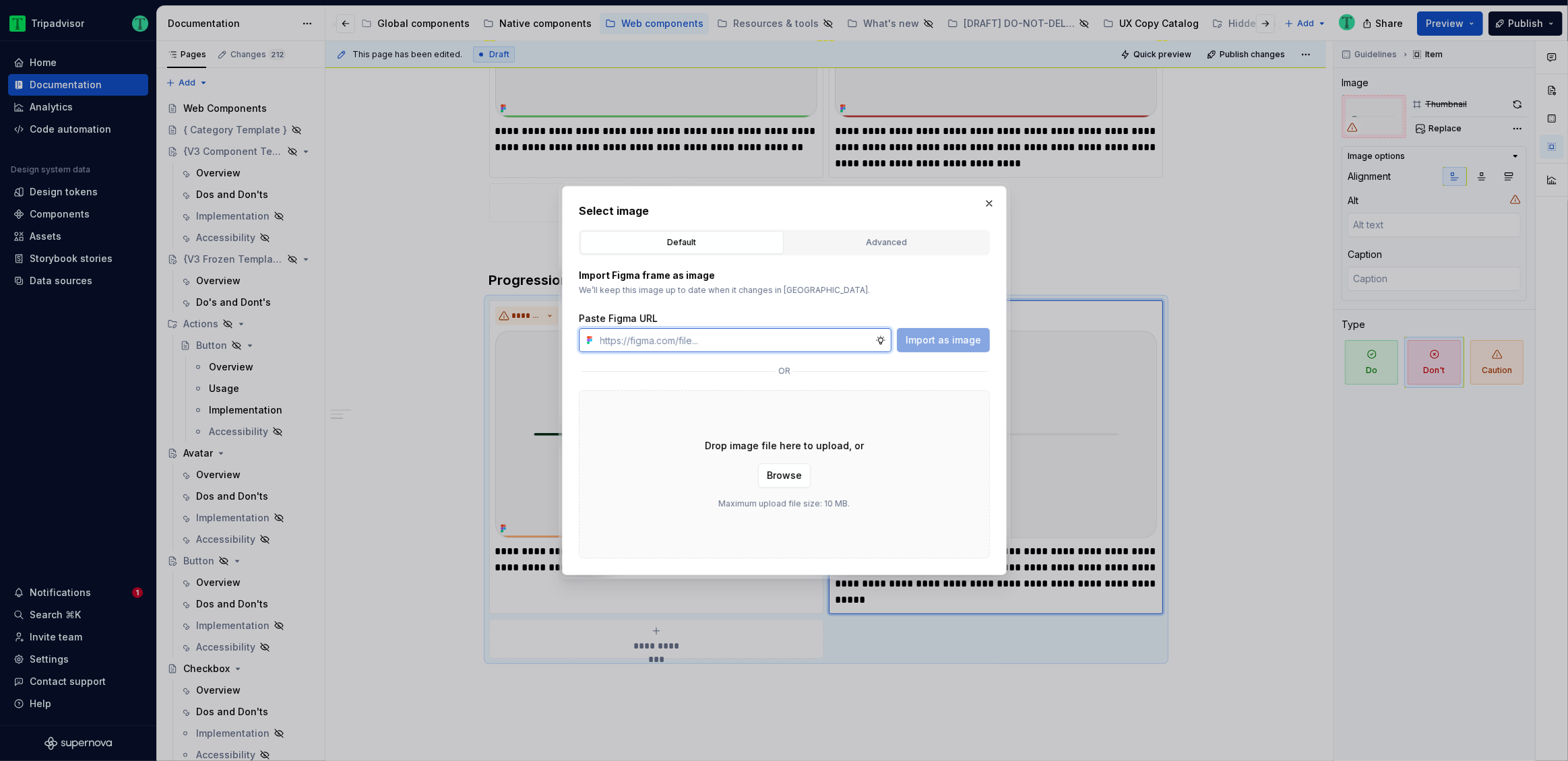
paste input "https://www.figma.com/design/Rk3eGC5124Z7punn8EFUkb/Atlas-Web-Documentation?nod…"
type input "https://www.figma.com/design/Rk3eGC5124Z7punn8EFUkb/Atlas-Web-Documentation?nod…"
click at [975, 337] on span "Import as image" at bounding box center [943, 340] width 75 height 13
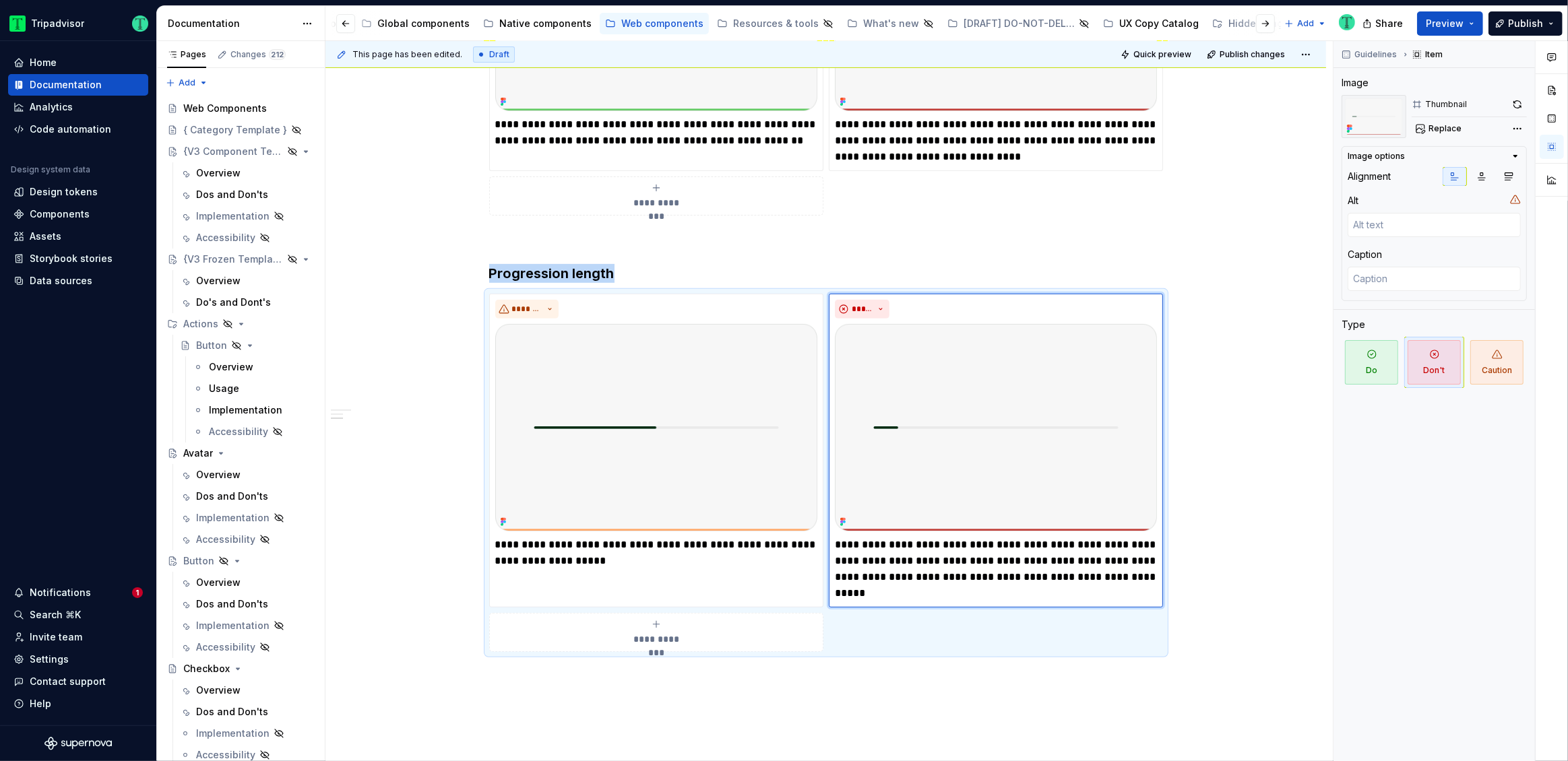
scroll to position [523, 0]
click at [427, 190] on div "**********" at bounding box center [826, 371] width 1001 height 1258
click at [525, 15] on div "Native components" at bounding box center [538, 23] width 119 height 22
click at [421, 26] on div "Global components" at bounding box center [422, 23] width 92 height 13
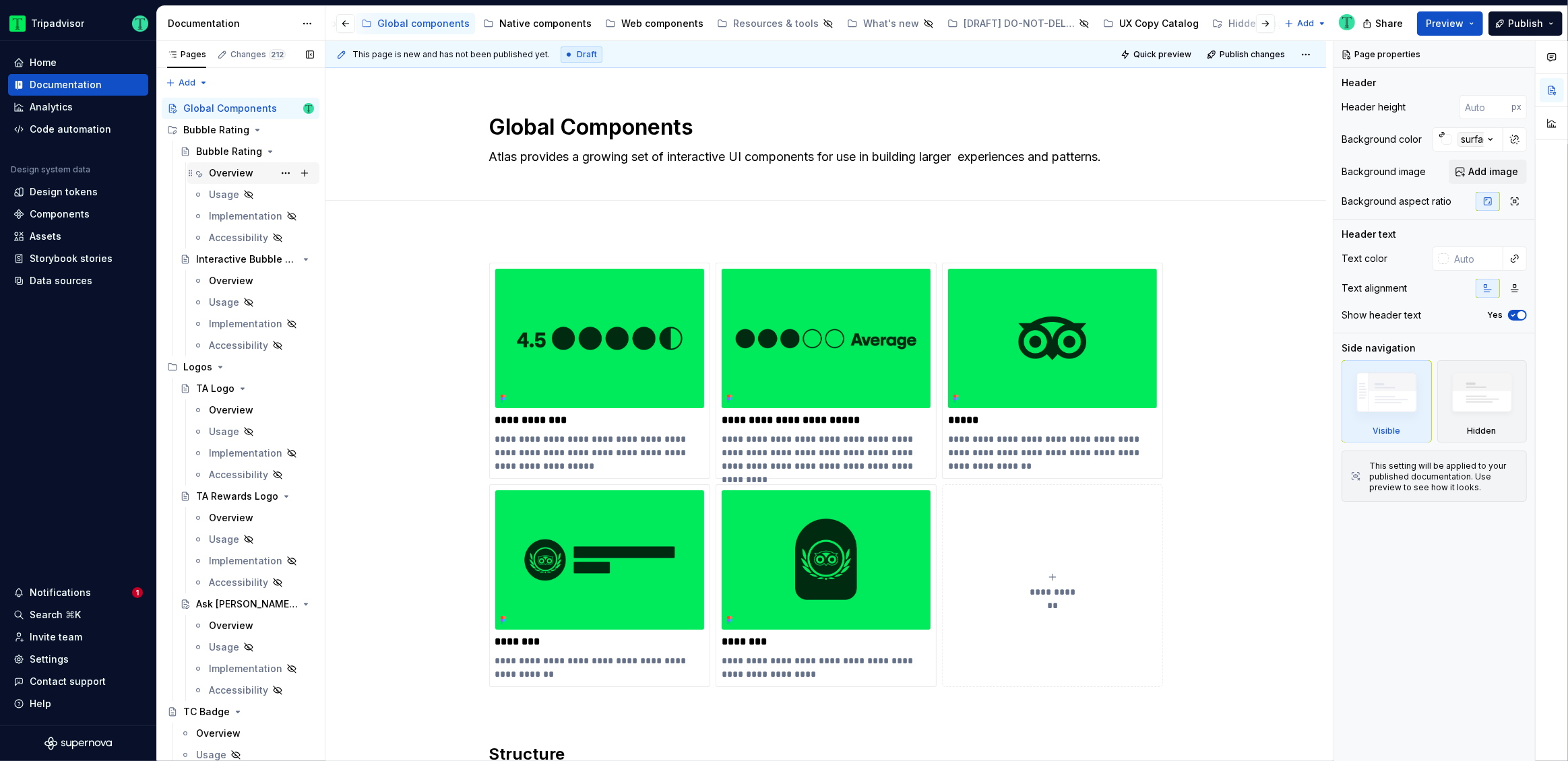
click at [232, 170] on div "Overview" at bounding box center [231, 173] width 45 height 13
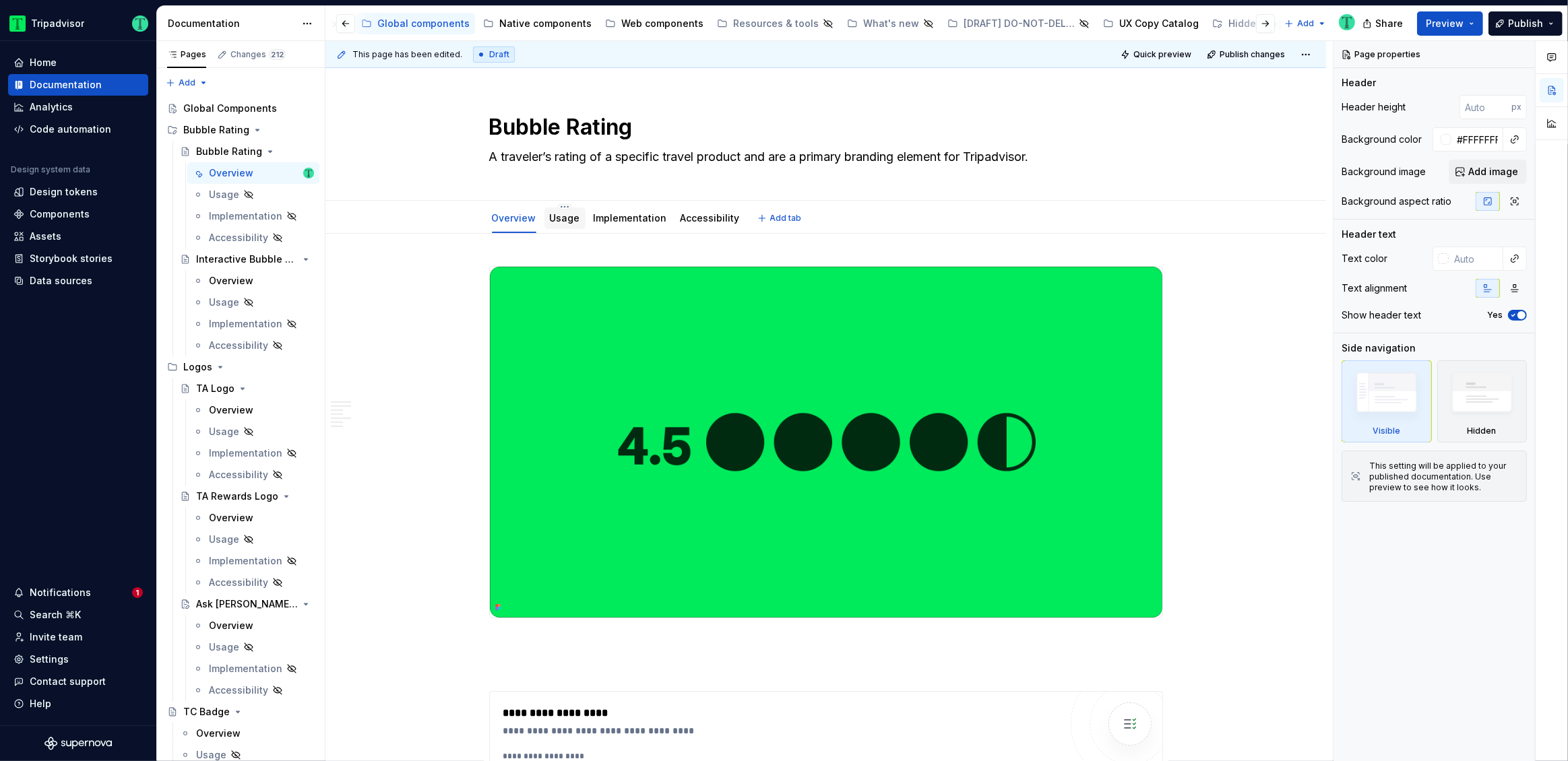
click at [557, 215] on link "Usage" at bounding box center [565, 218] width 31 height 12
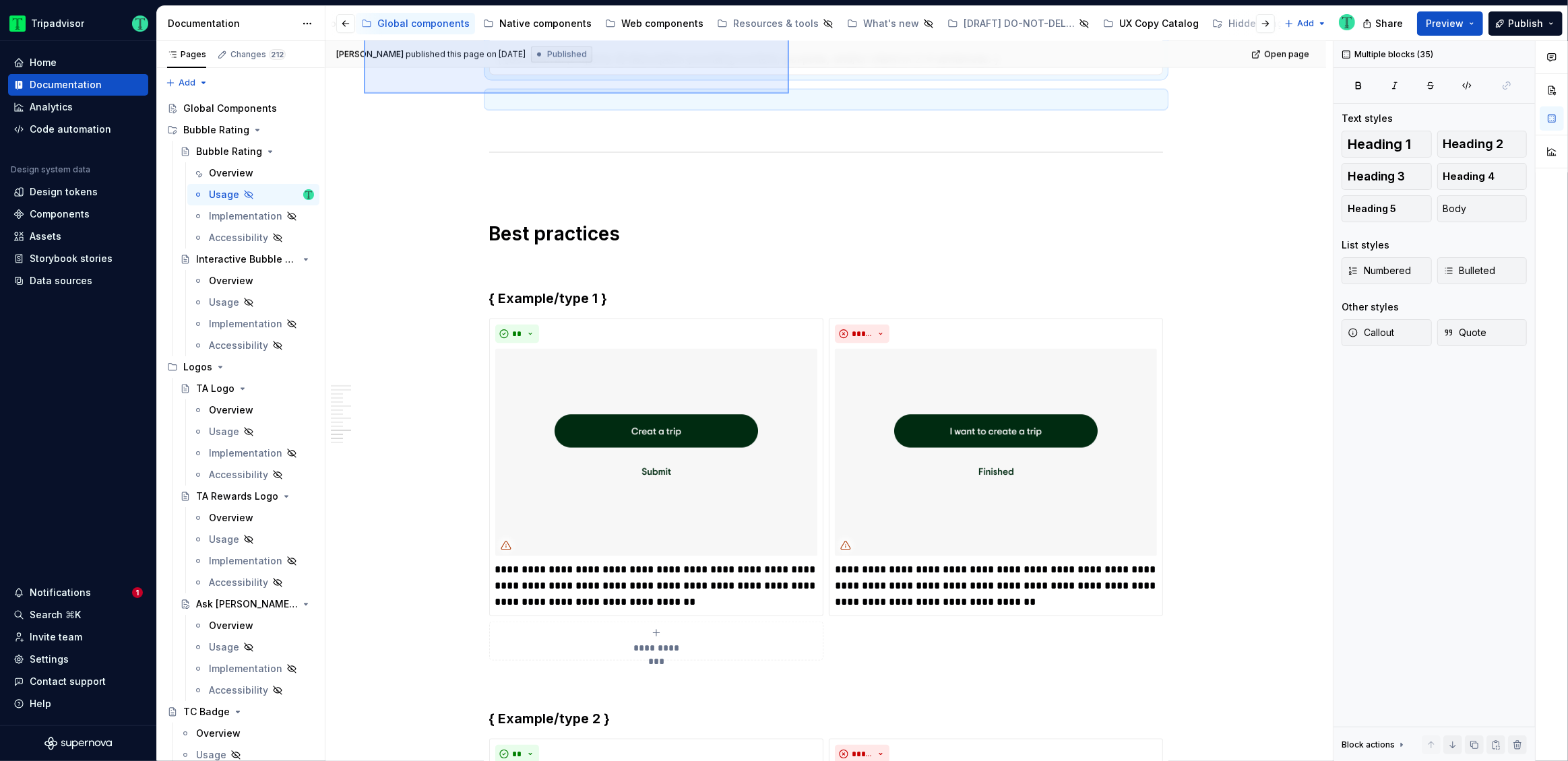
scroll to position [2133, 0]
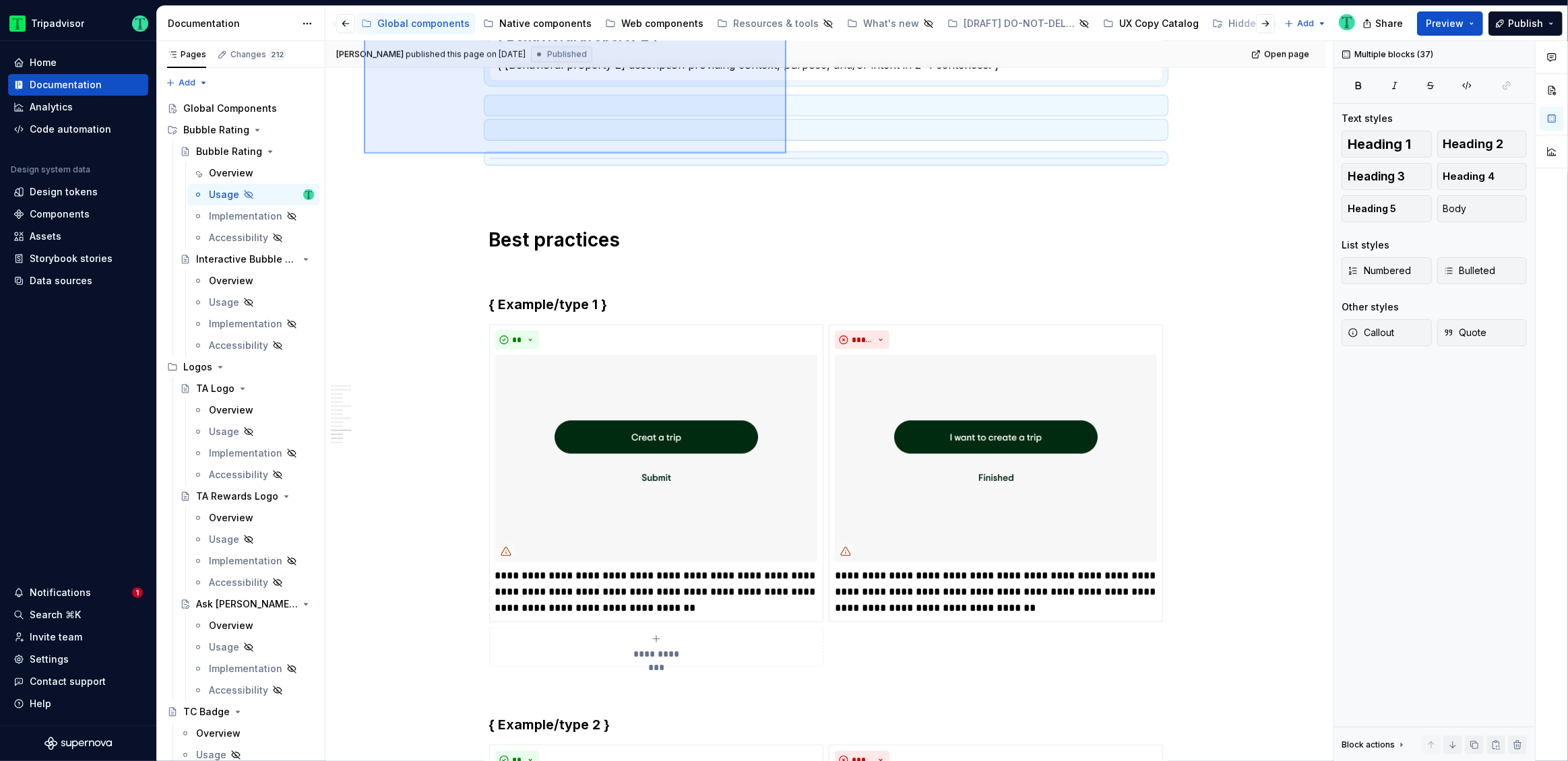
drag, startPoint x: 364, startPoint y: 271, endPoint x: 786, endPoint y: 153, distance: 438.2
click at [786, 153] on div "Thomas Dittmer published this page on August 11, 2025 Published Open page Hidde…" at bounding box center [829, 402] width 1007 height 720
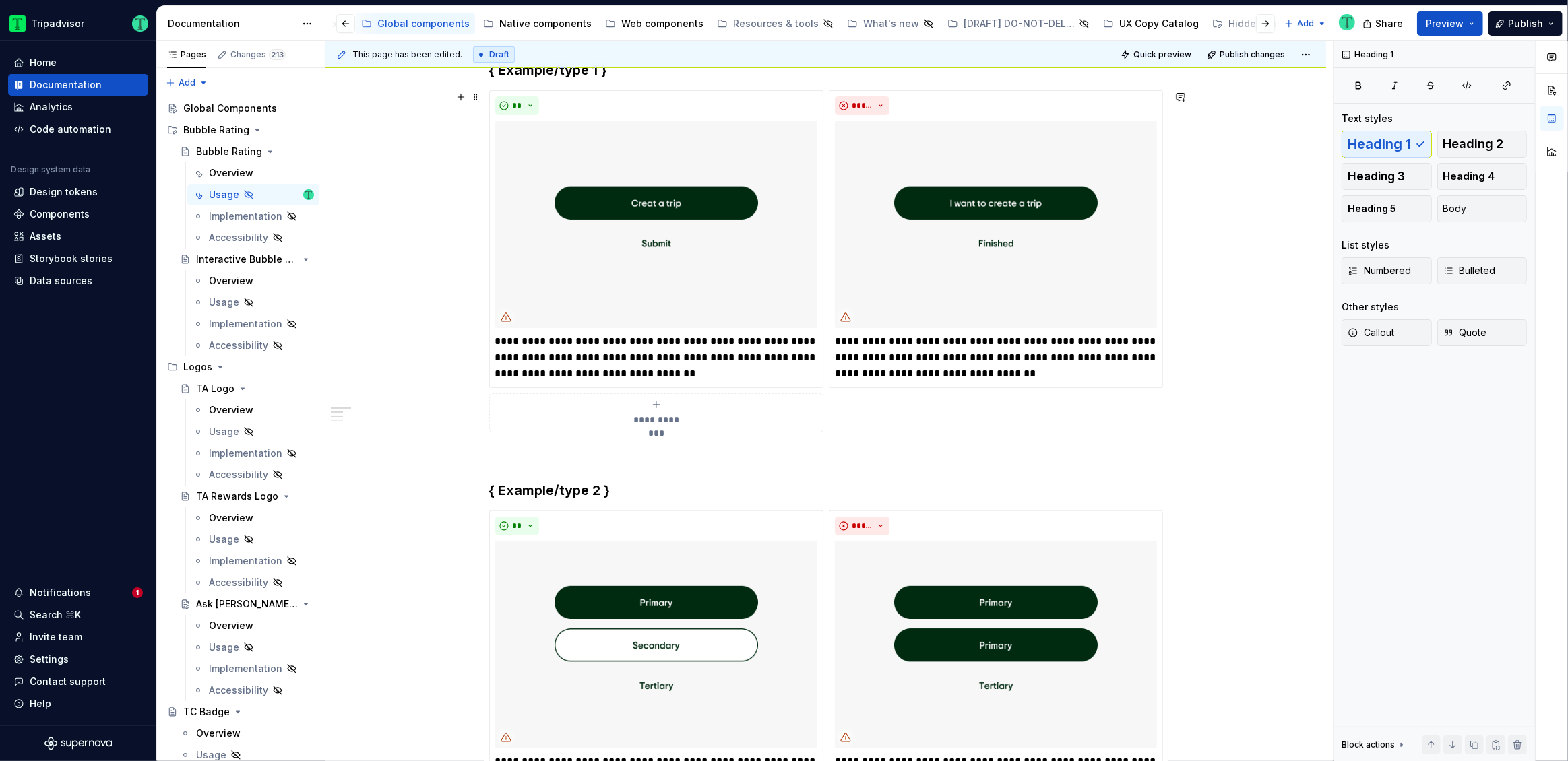
scroll to position [132, 0]
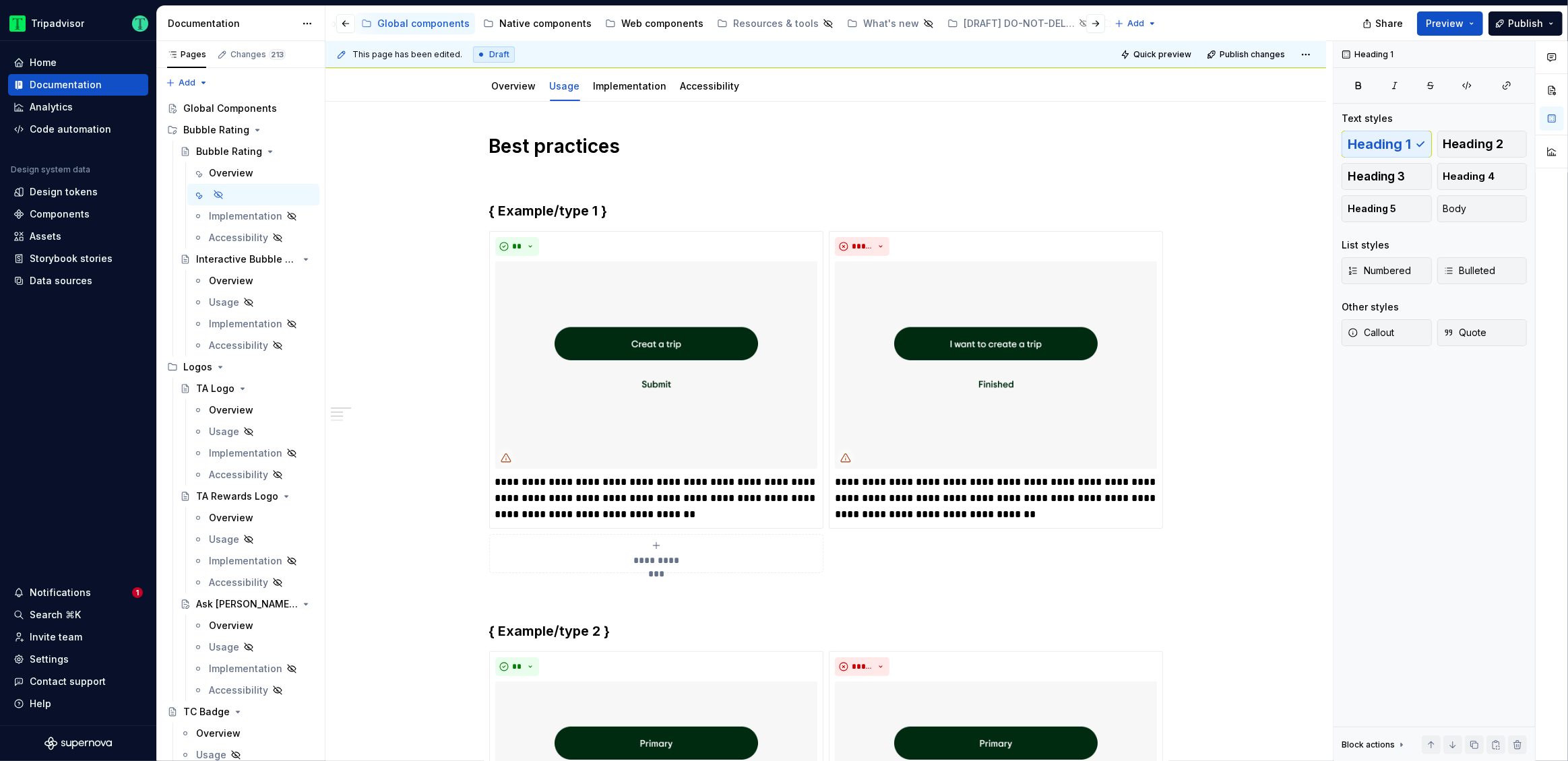
type textarea "*"
